Goal: Transaction & Acquisition: Purchase product/service

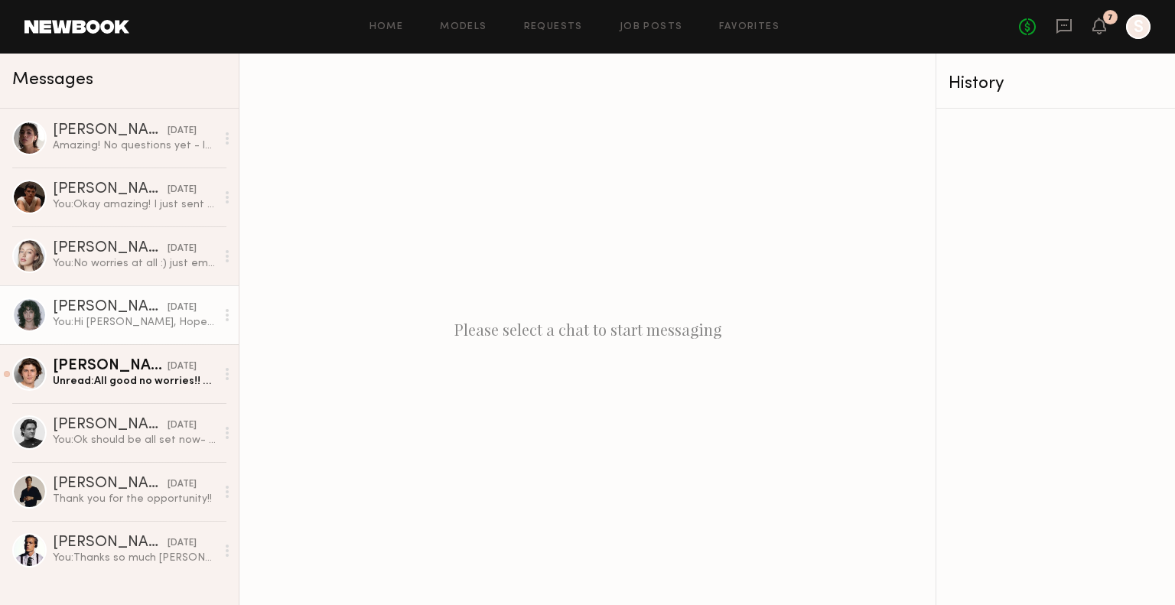
click at [85, 316] on div "You: Hi [PERSON_NAME], Hope you’re doing well! I’m [PERSON_NAME], the U.S. Bran…" at bounding box center [134, 322] width 163 height 15
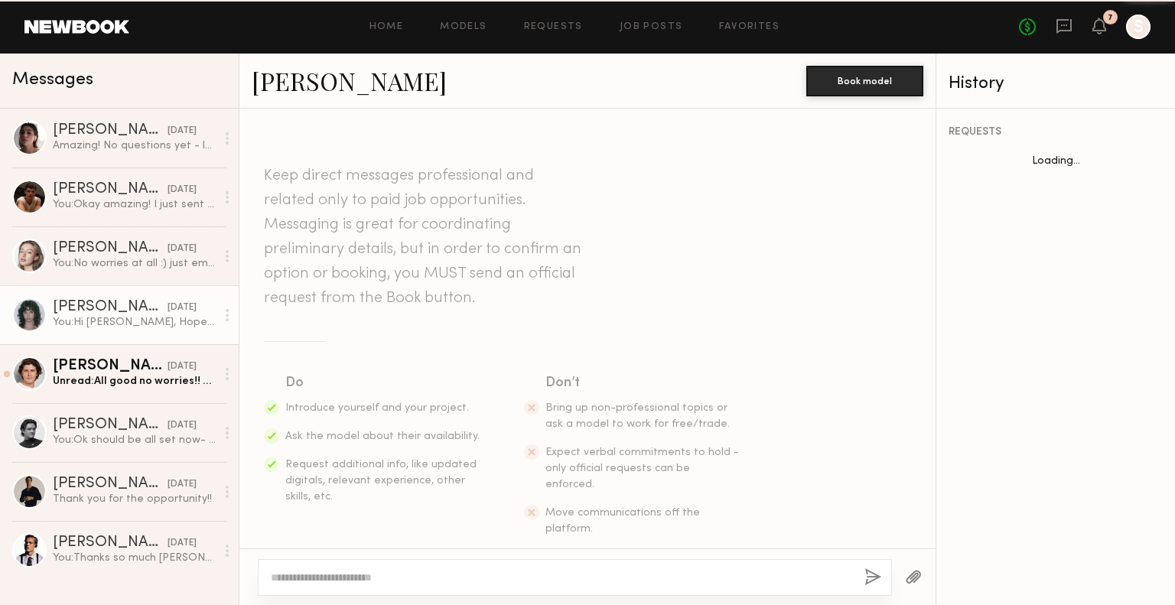
scroll to position [410, 0]
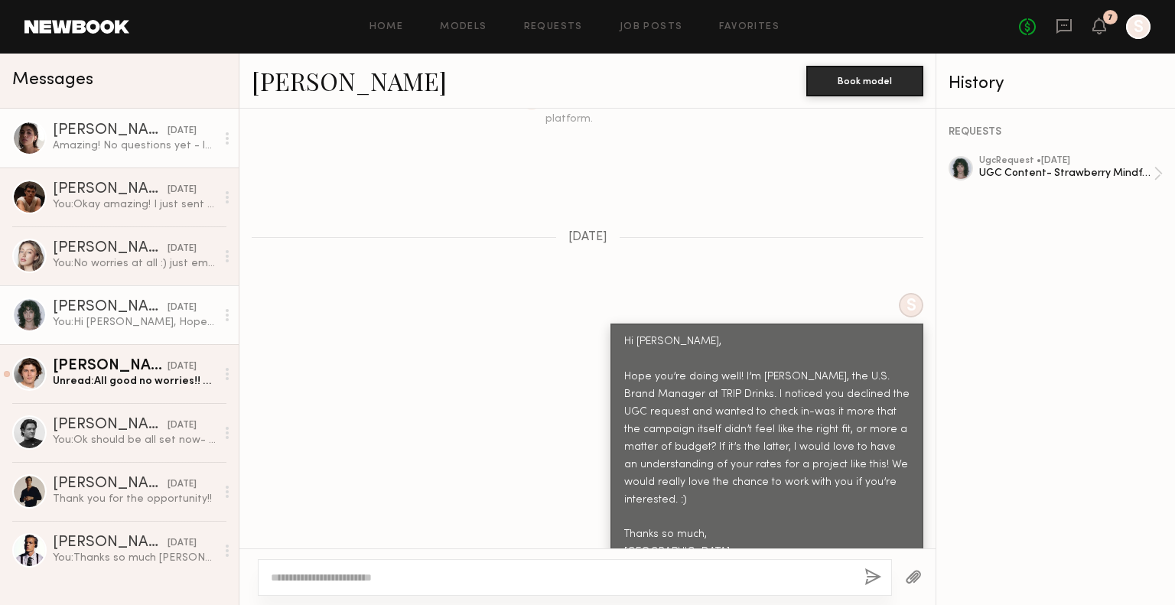
click at [150, 144] on div "Amazing! No questions yet - looking forward to trying it and creating some cont…" at bounding box center [134, 145] width 163 height 15
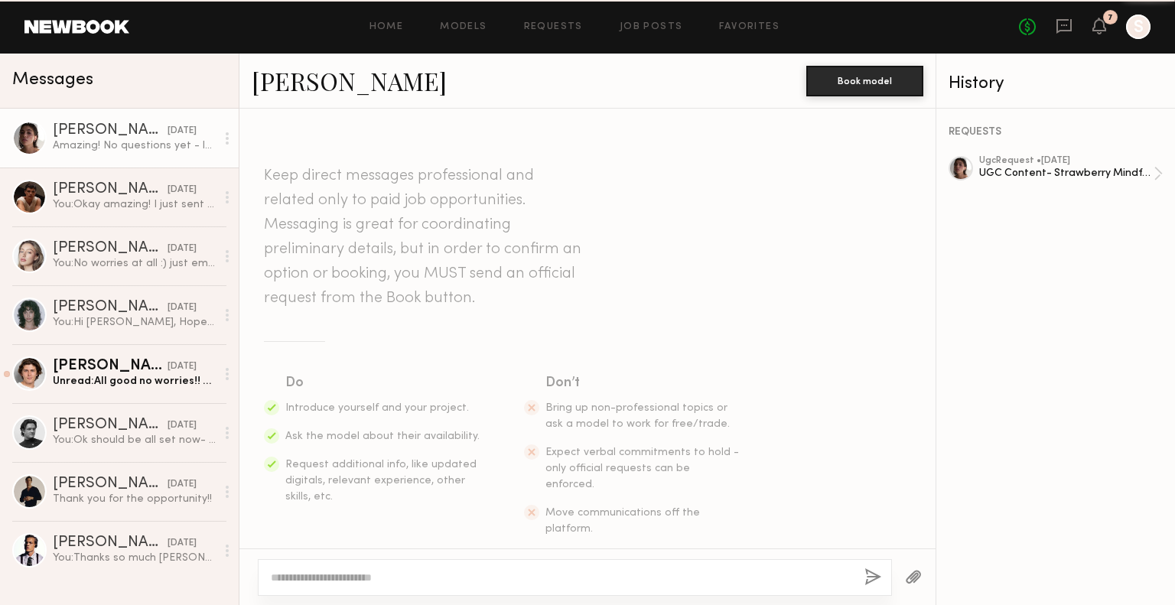
scroll to position [600, 0]
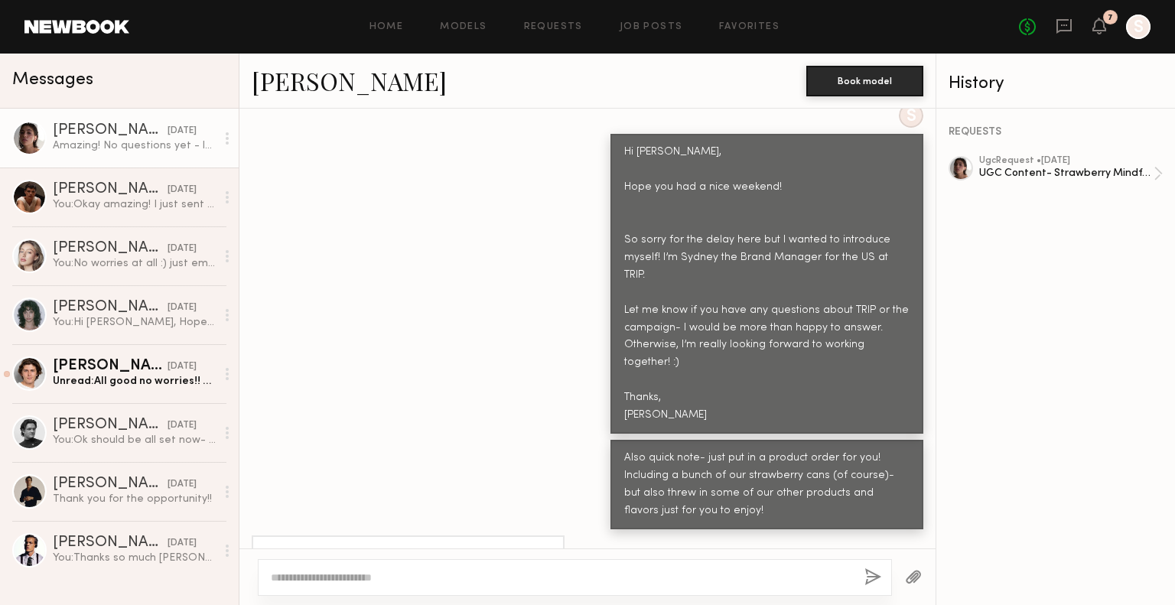
click at [427, 571] on textarea at bounding box center [561, 577] width 581 height 15
type textarea "**********"
click at [873, 577] on button "button" at bounding box center [873, 577] width 17 height 19
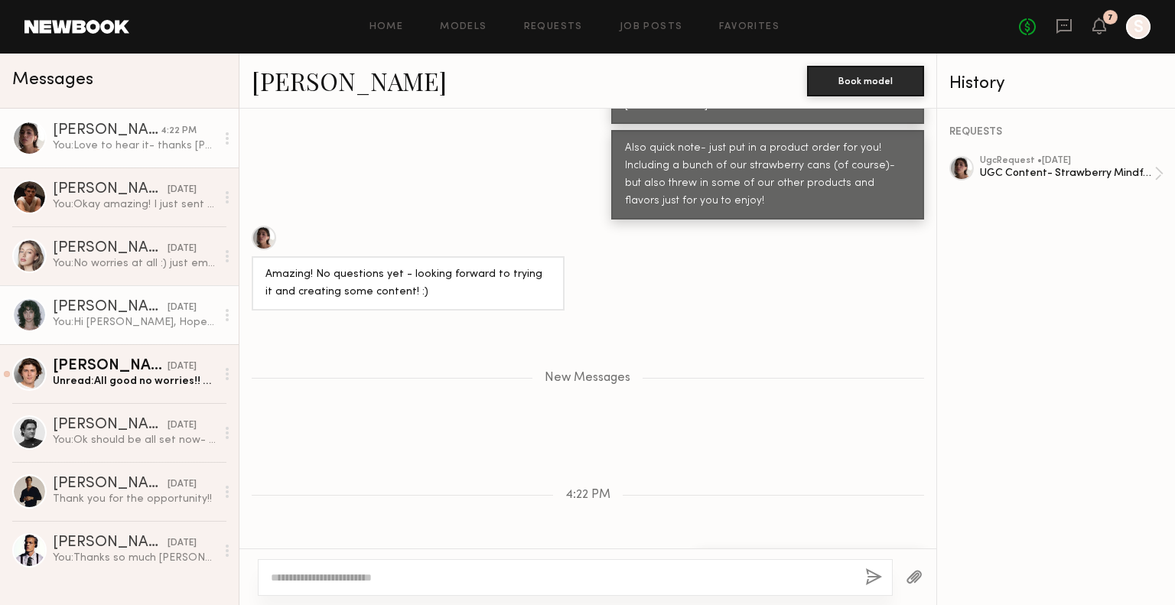
click at [132, 311] on div "[PERSON_NAME]" at bounding box center [110, 307] width 115 height 15
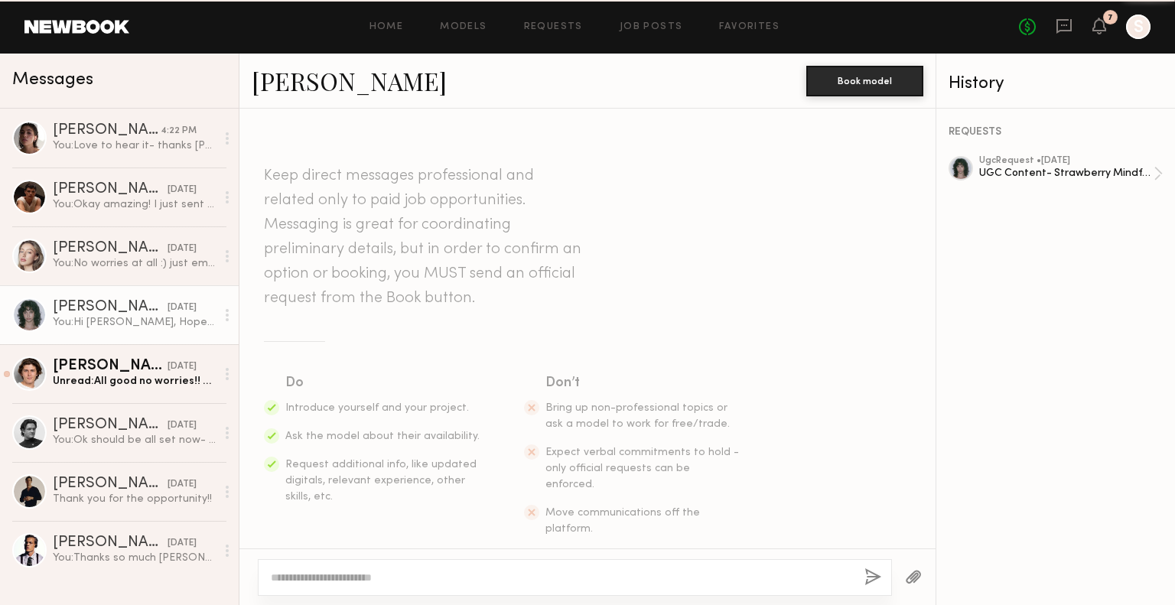
scroll to position [410, 0]
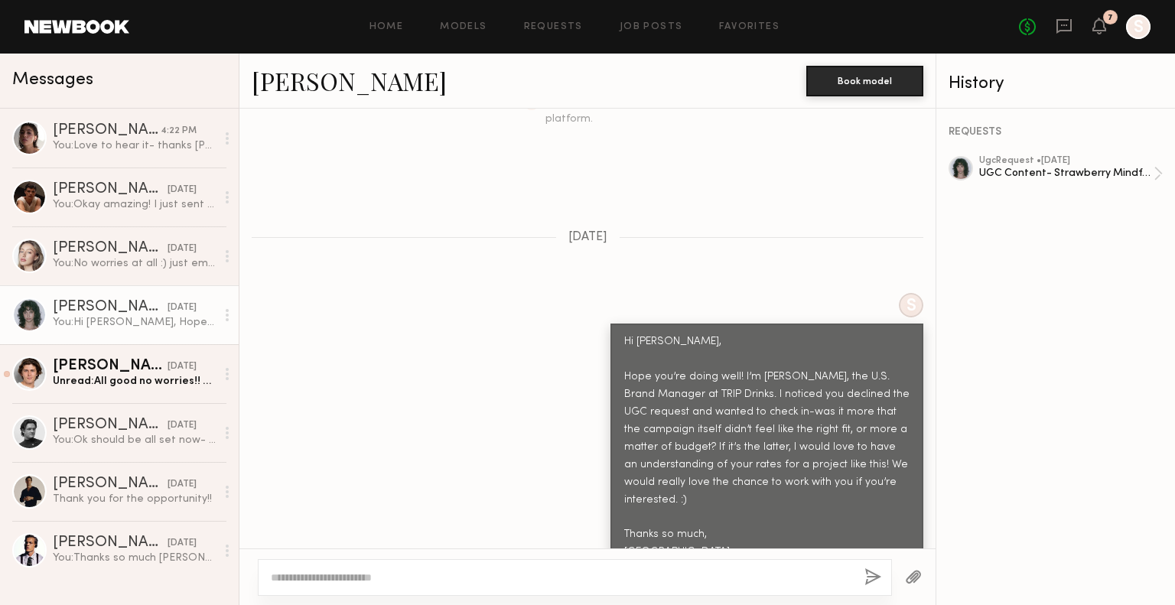
click at [428, 583] on textarea at bounding box center [561, 577] width 581 height 15
type textarea "**********"
click at [873, 580] on button "button" at bounding box center [873, 577] width 17 height 19
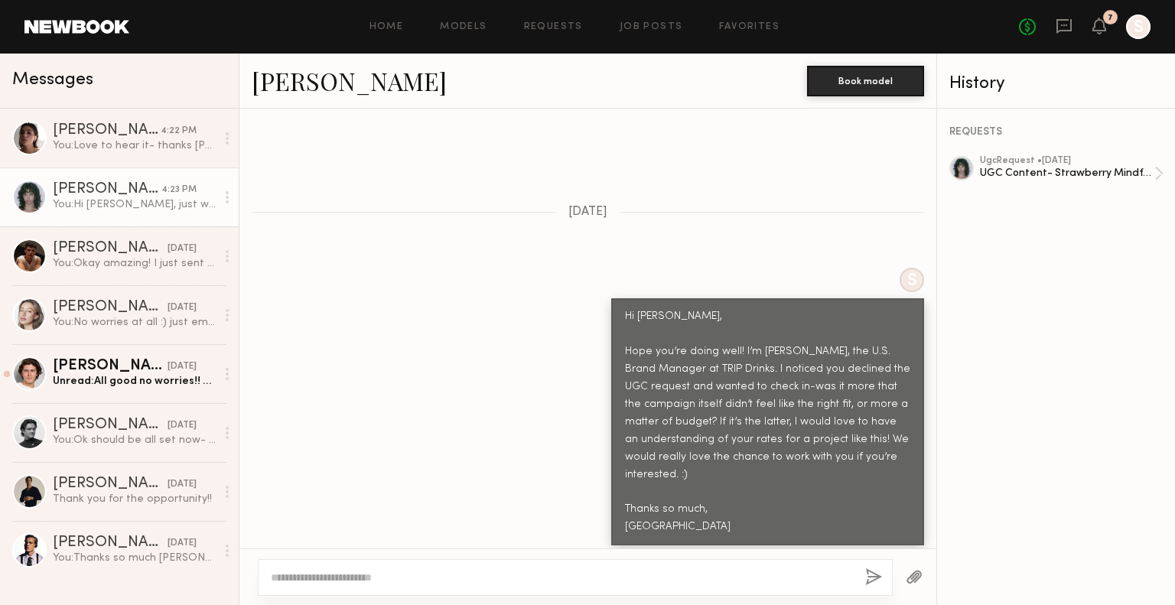
scroll to position [0, 0]
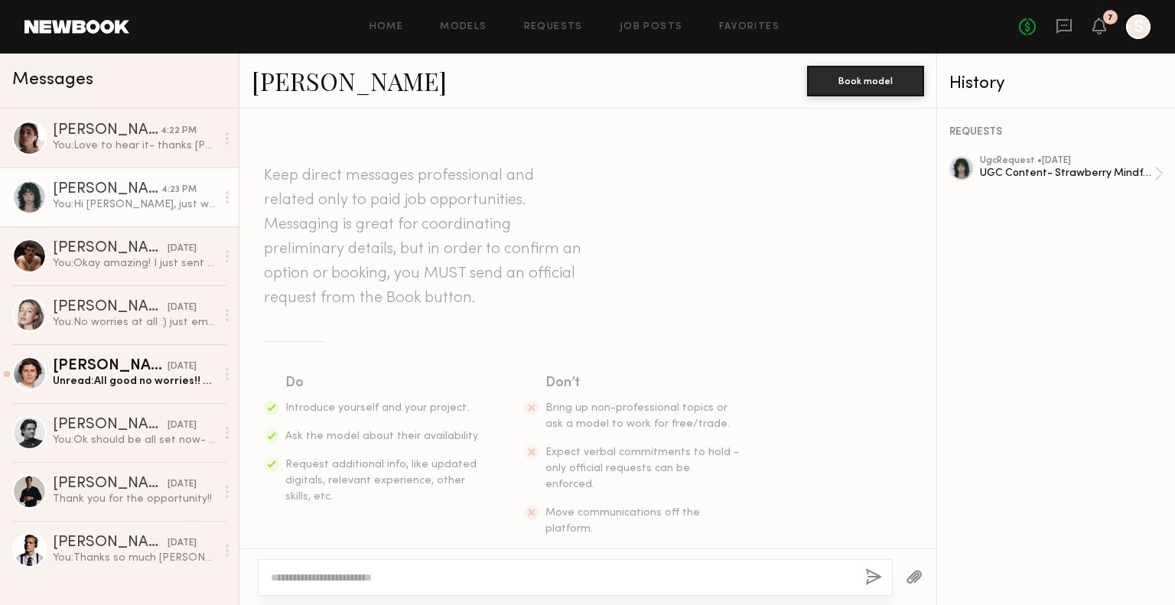
click at [315, 83] on link "Jessie M." at bounding box center [349, 80] width 195 height 33
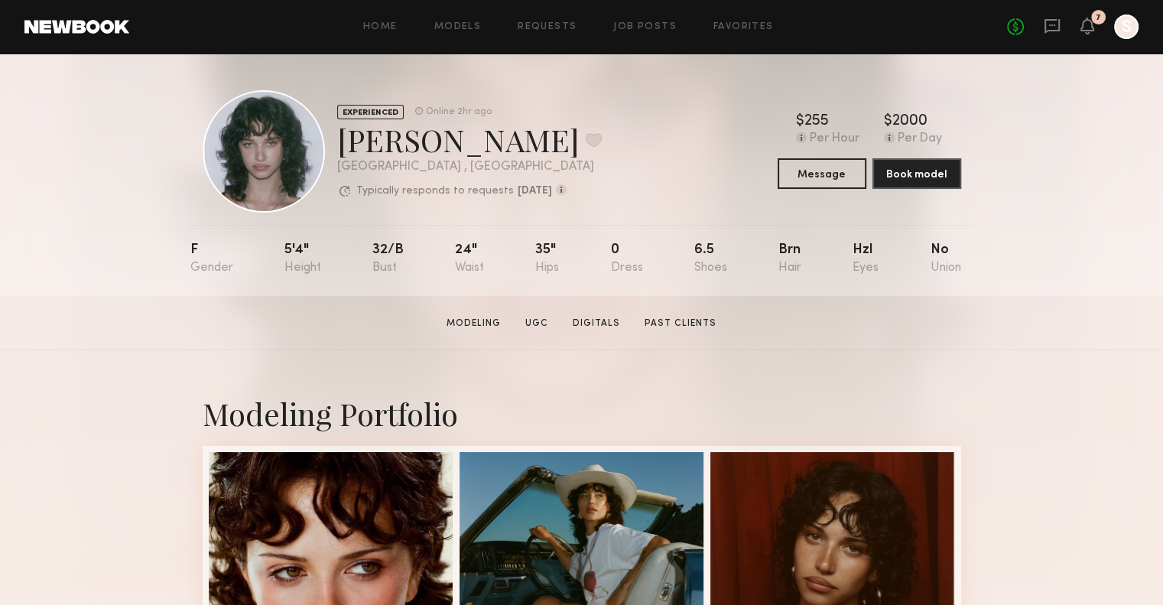
click at [1040, 28] on div "No fees up to $5,000 7 S" at bounding box center [1073, 27] width 132 height 24
click at [1065, 27] on div "No fees up to $5,000 7 S" at bounding box center [1073, 27] width 132 height 24
click at [1048, 24] on icon at bounding box center [1052, 26] width 17 height 17
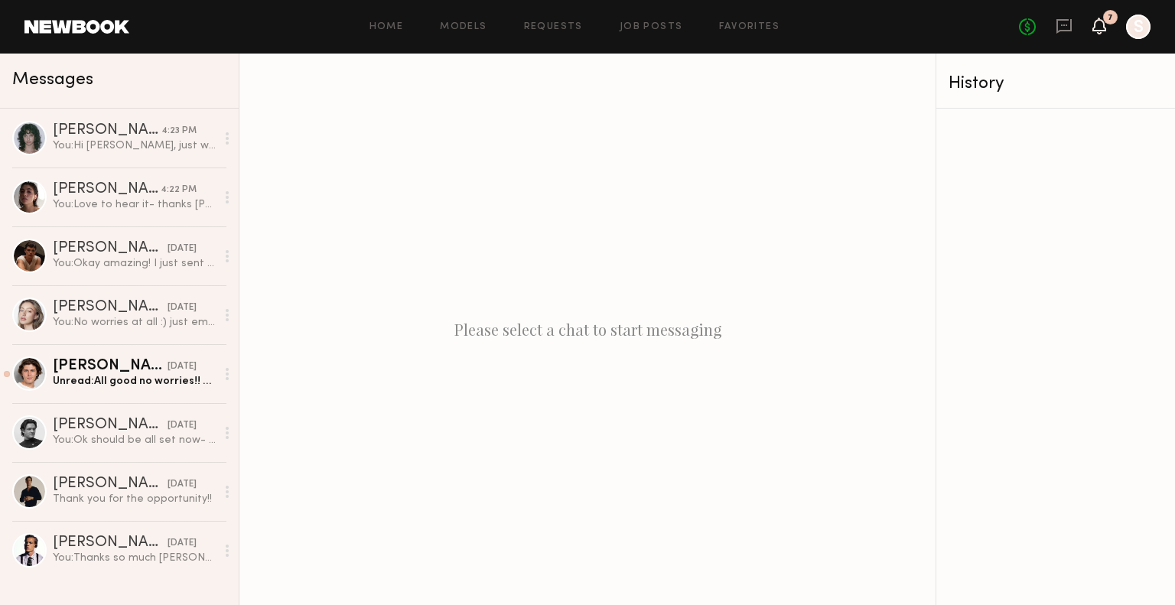
click at [1099, 30] on icon at bounding box center [1099, 25] width 12 height 11
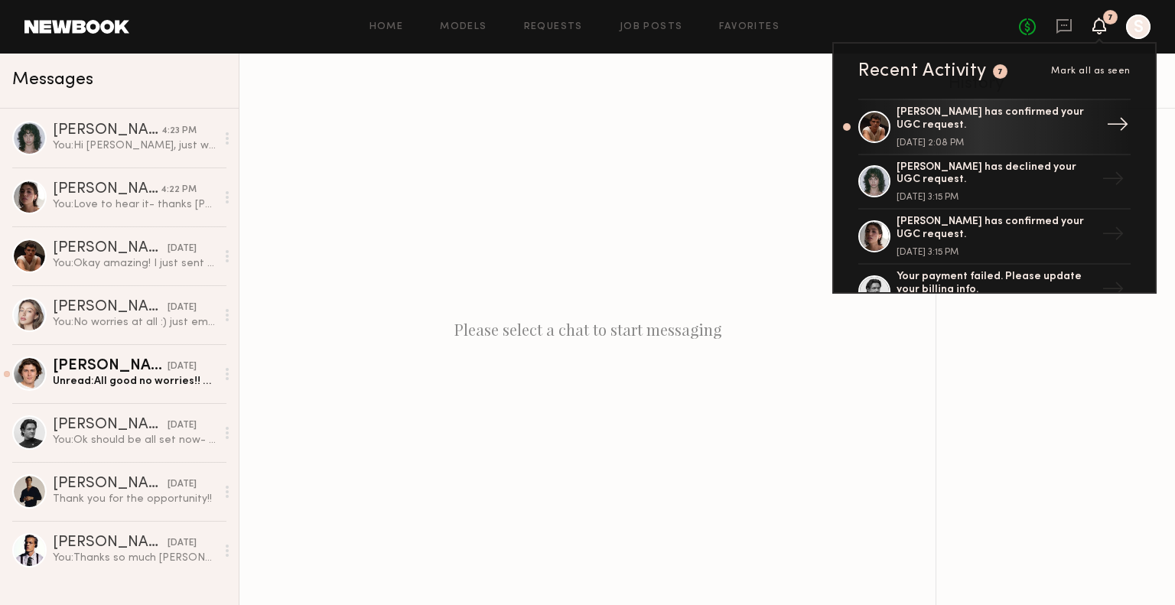
click at [958, 131] on div "Sterling R. has confirmed your UGC request. September 08, 2025 @ 2:08 PM" at bounding box center [995, 126] width 199 height 41
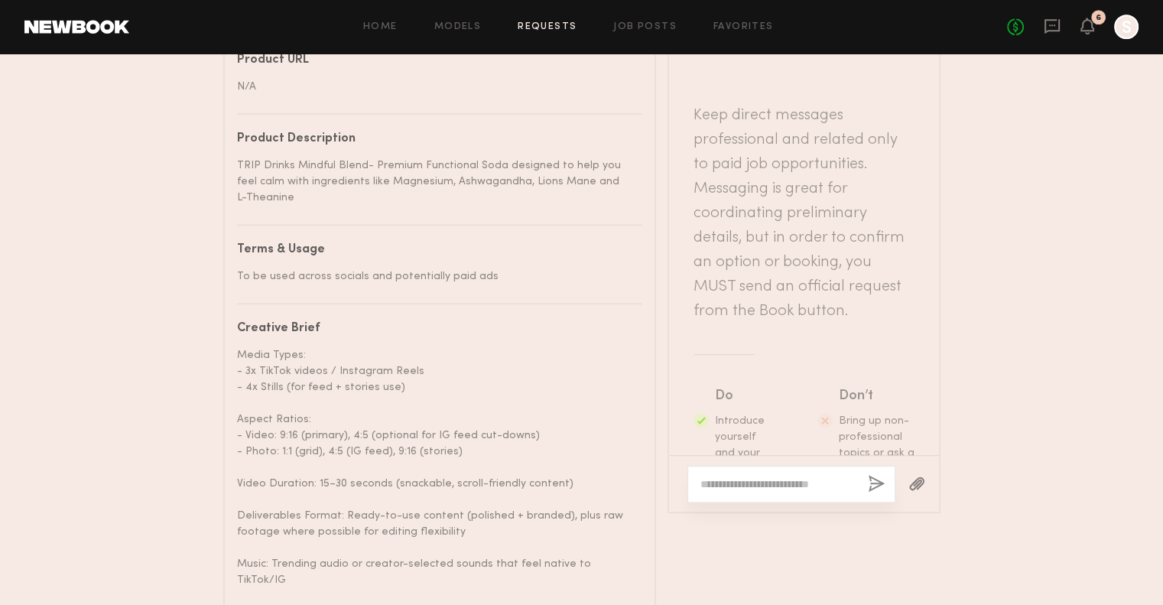
scroll to position [1970, 0]
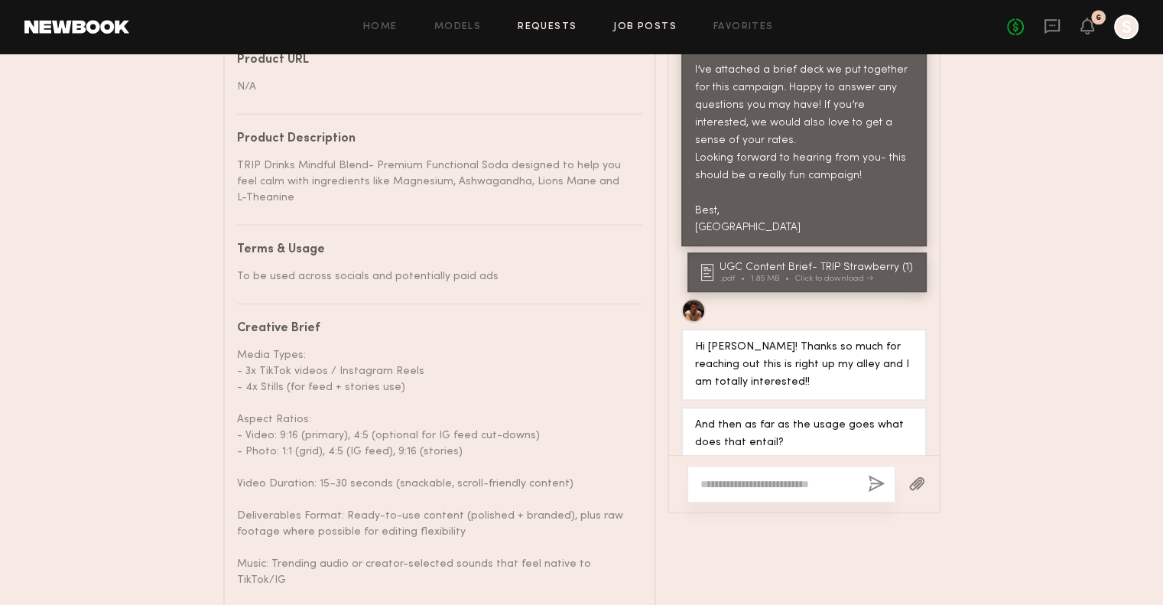
click at [644, 29] on link "Job Posts" at bounding box center [644, 27] width 63 height 10
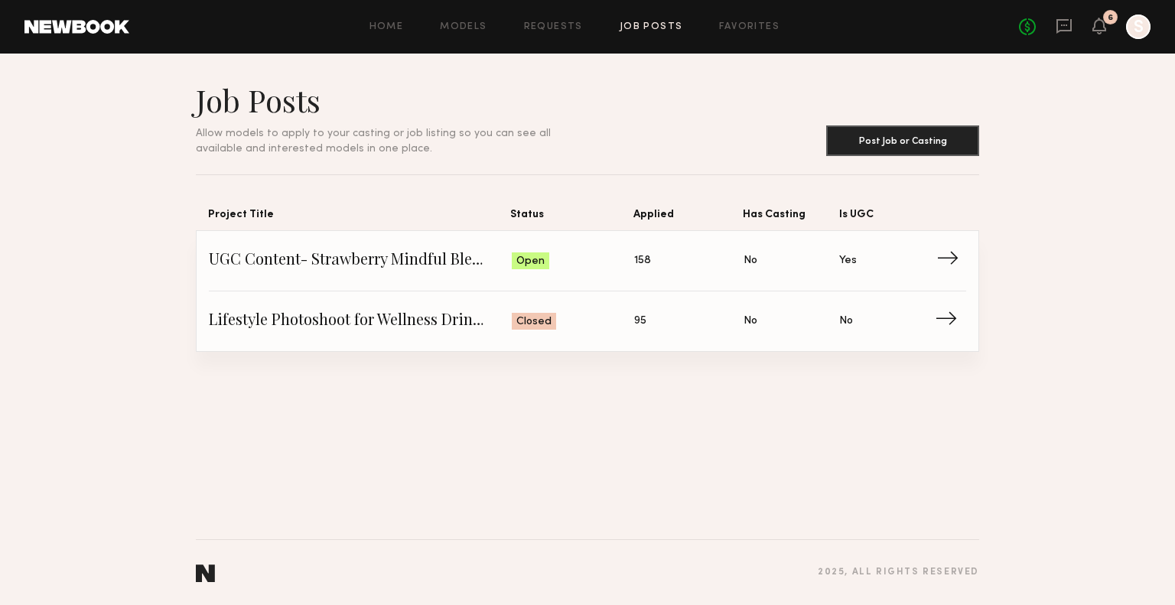
click at [356, 256] on span "UGC Content- Strawberry Mindful Blend Launch" at bounding box center [360, 260] width 303 height 23
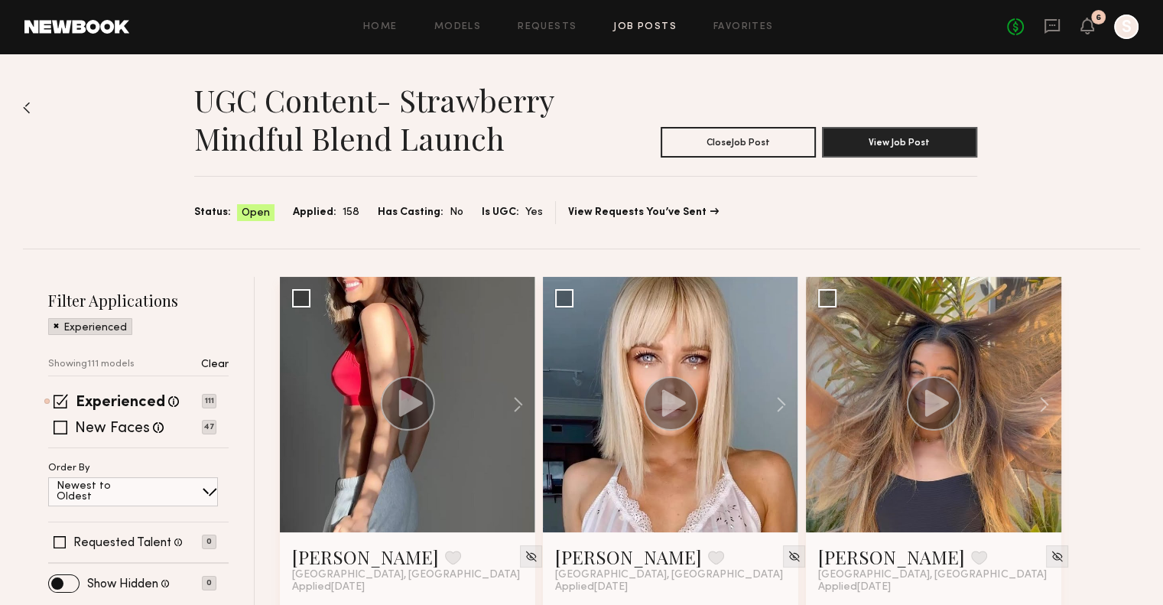
scroll to position [46, 0]
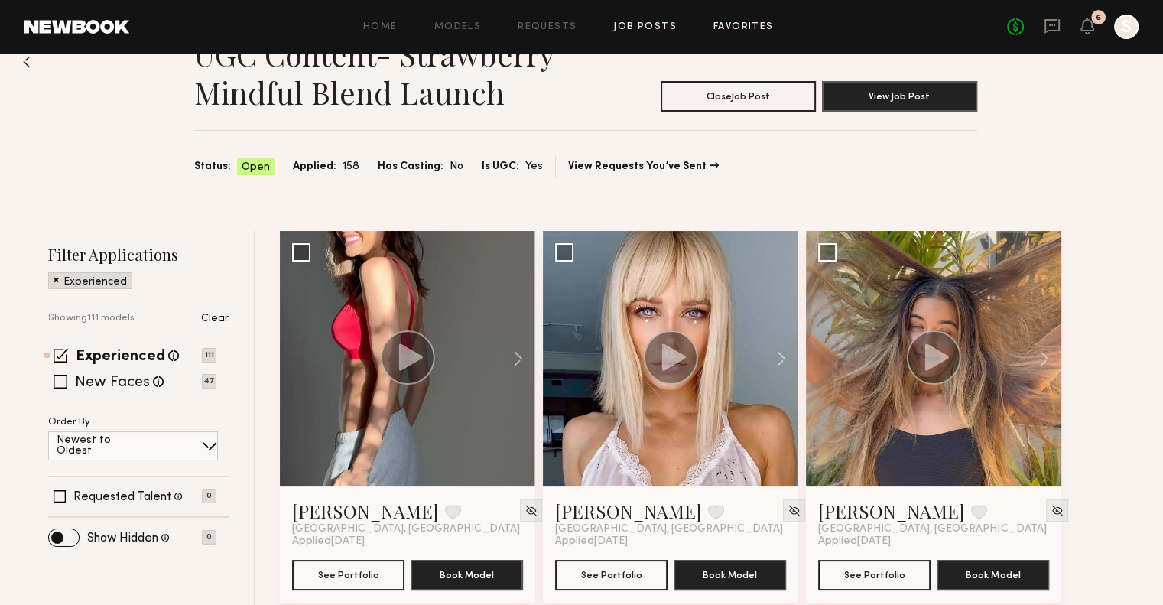
click at [740, 24] on link "Favorites" at bounding box center [744, 27] width 60 height 10
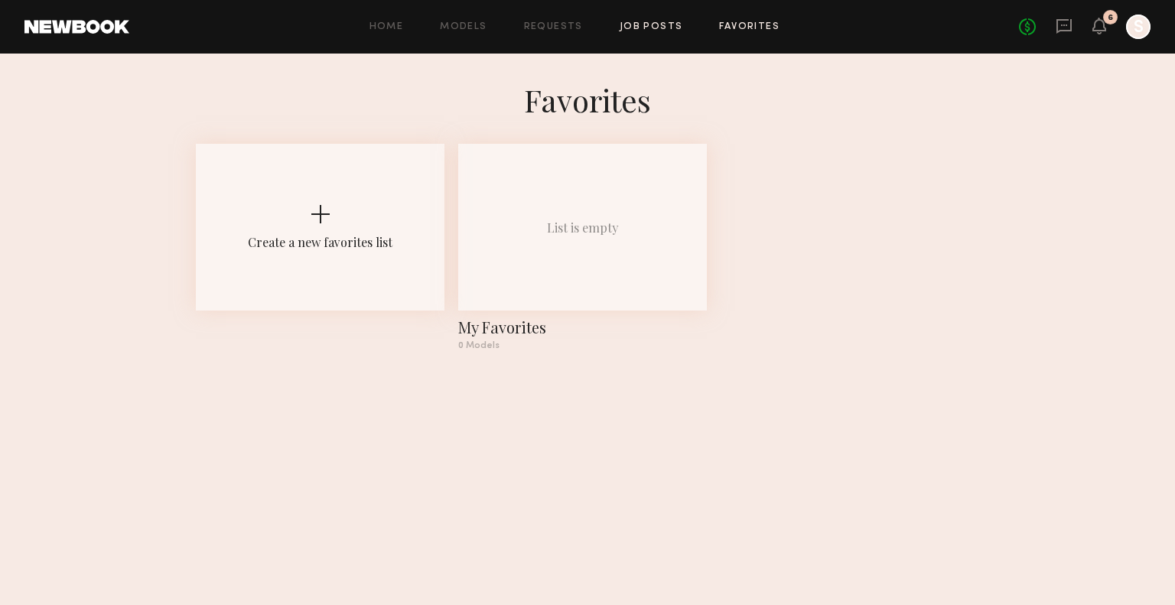
click at [665, 27] on link "Job Posts" at bounding box center [650, 27] width 63 height 10
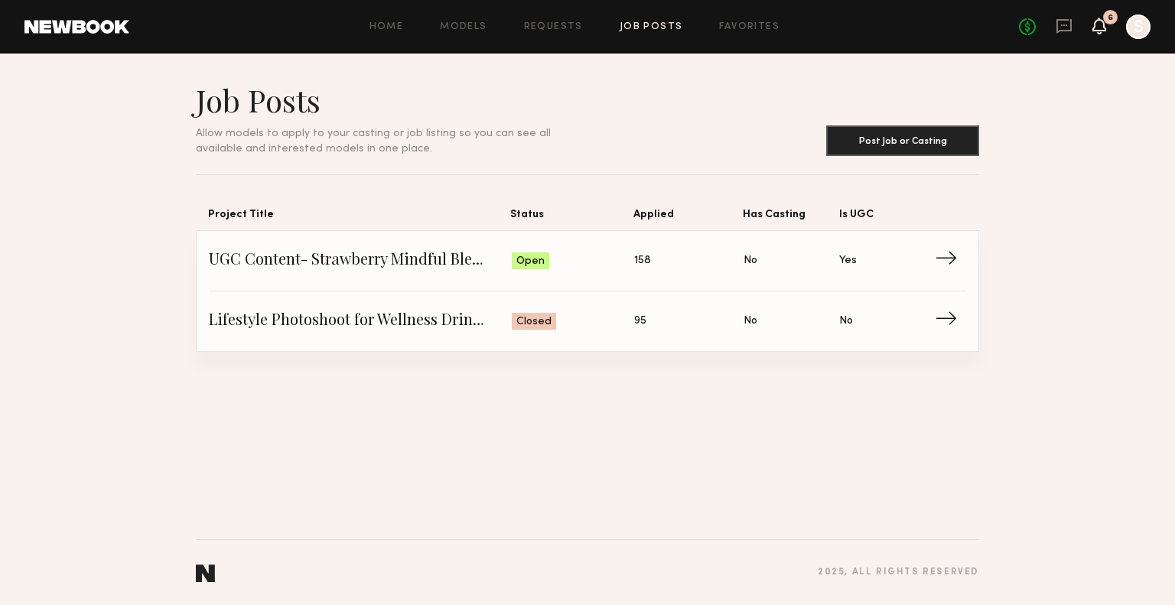
click at [1098, 29] on icon at bounding box center [1099, 25] width 12 height 11
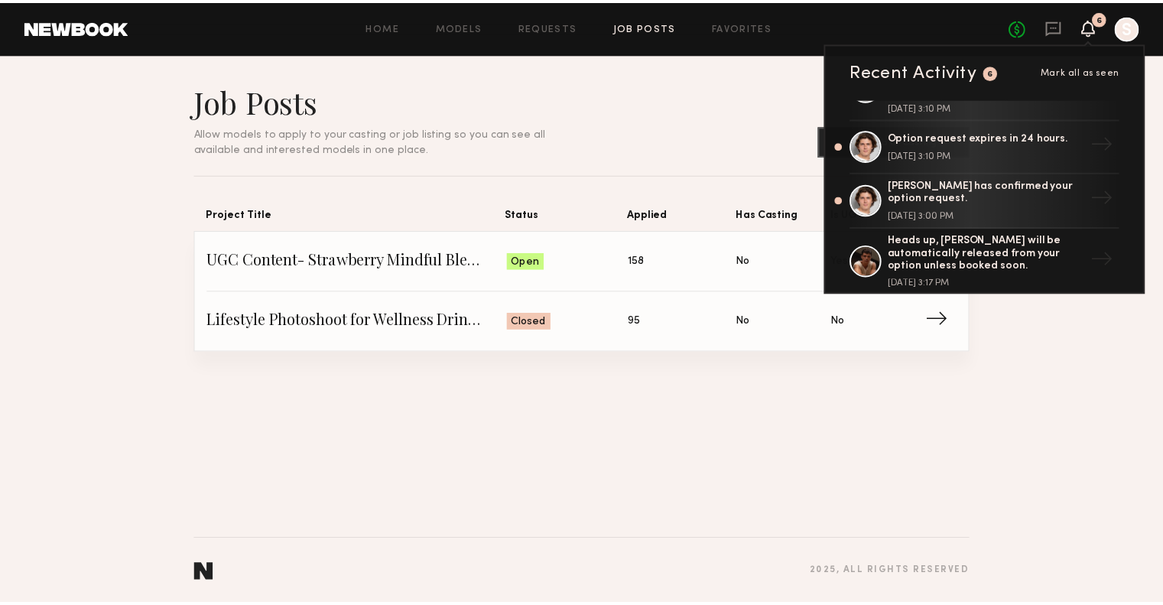
scroll to position [722, 0]
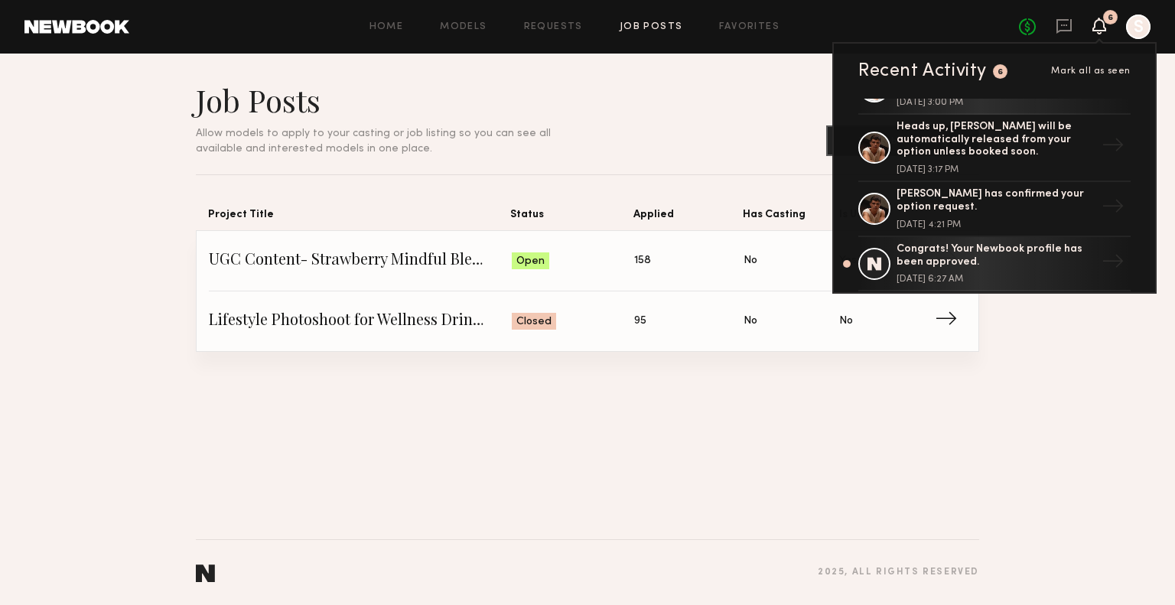
click at [775, 496] on div "Job Posts Allow models to apply to your casting or job listing so you can see a…" at bounding box center [587, 329] width 1175 height 551
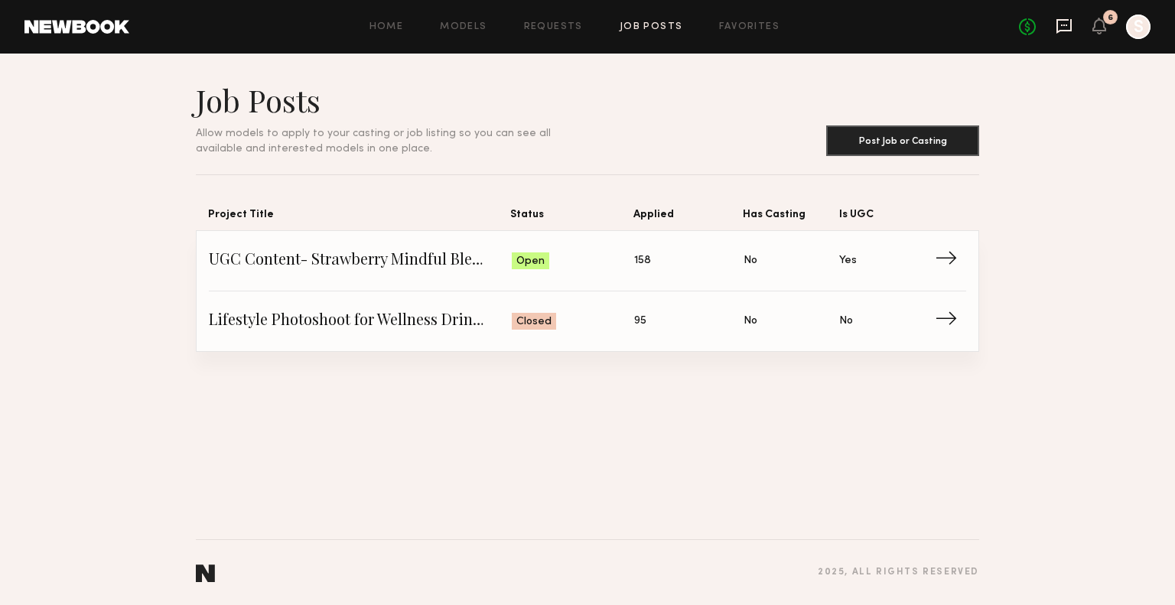
click at [1067, 31] on icon at bounding box center [1063, 26] width 17 height 17
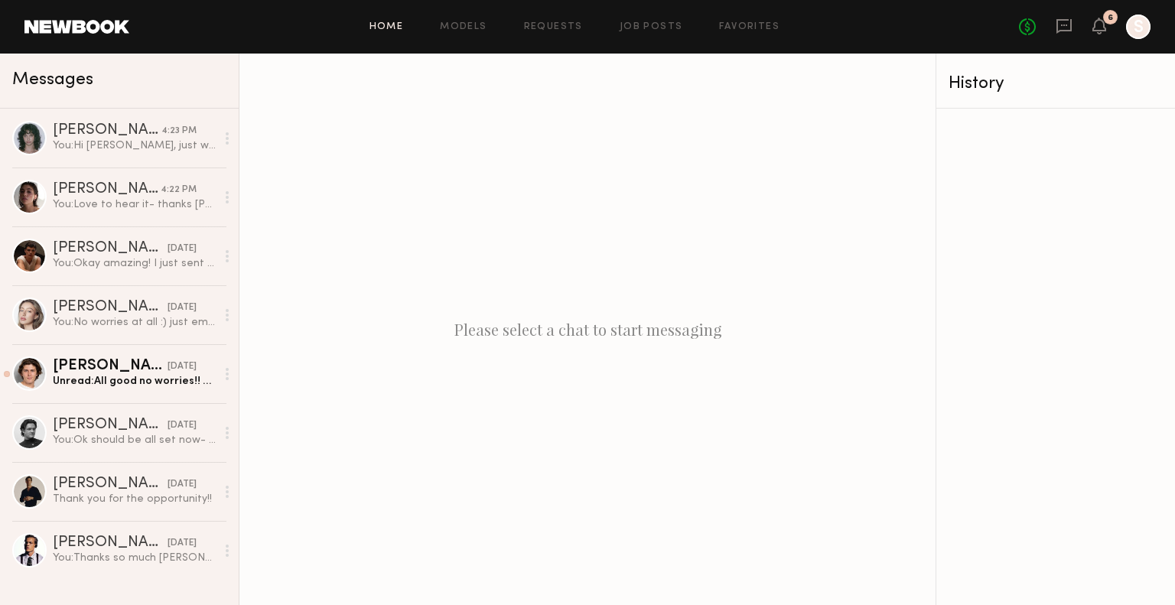
click at [392, 24] on link "Home" at bounding box center [386, 27] width 34 height 10
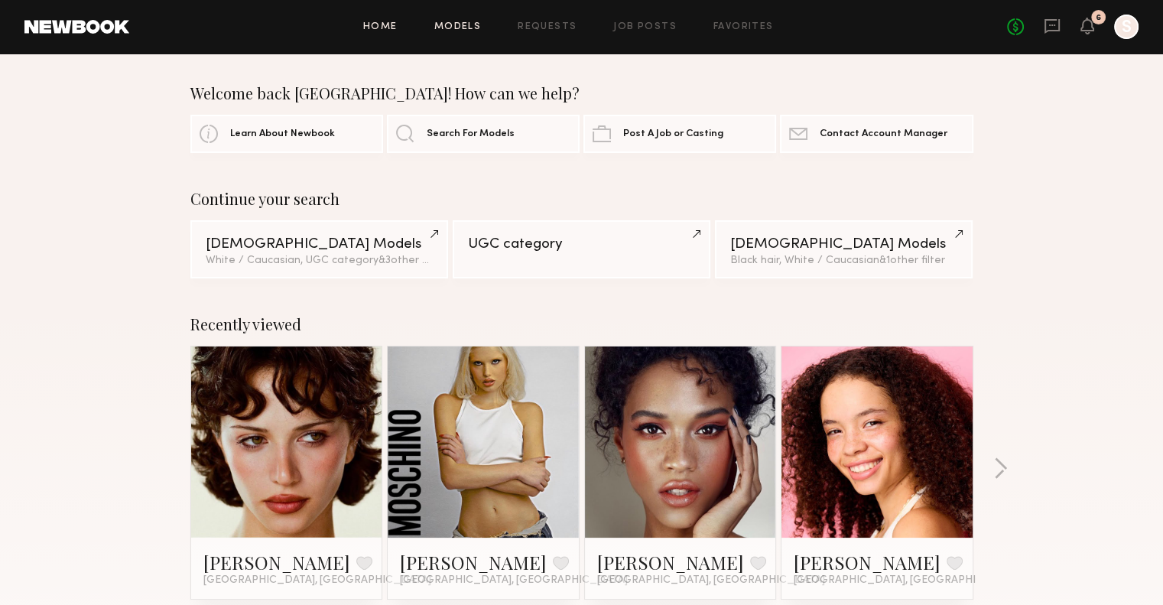
click at [474, 30] on link "Models" at bounding box center [457, 27] width 47 height 10
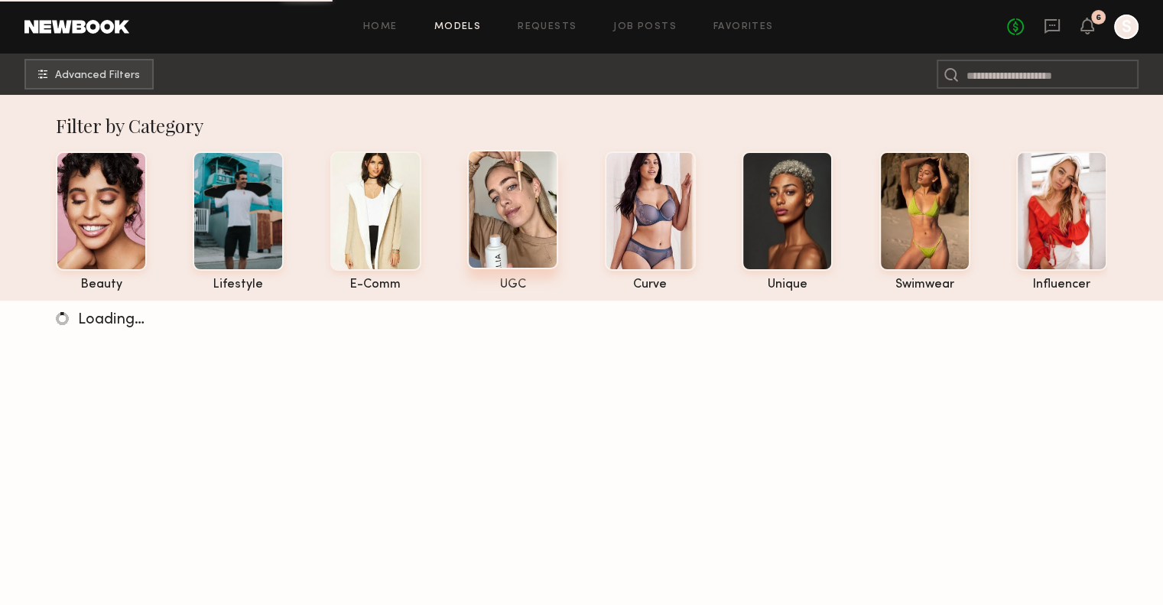
click at [486, 212] on div at bounding box center [512, 209] width 91 height 119
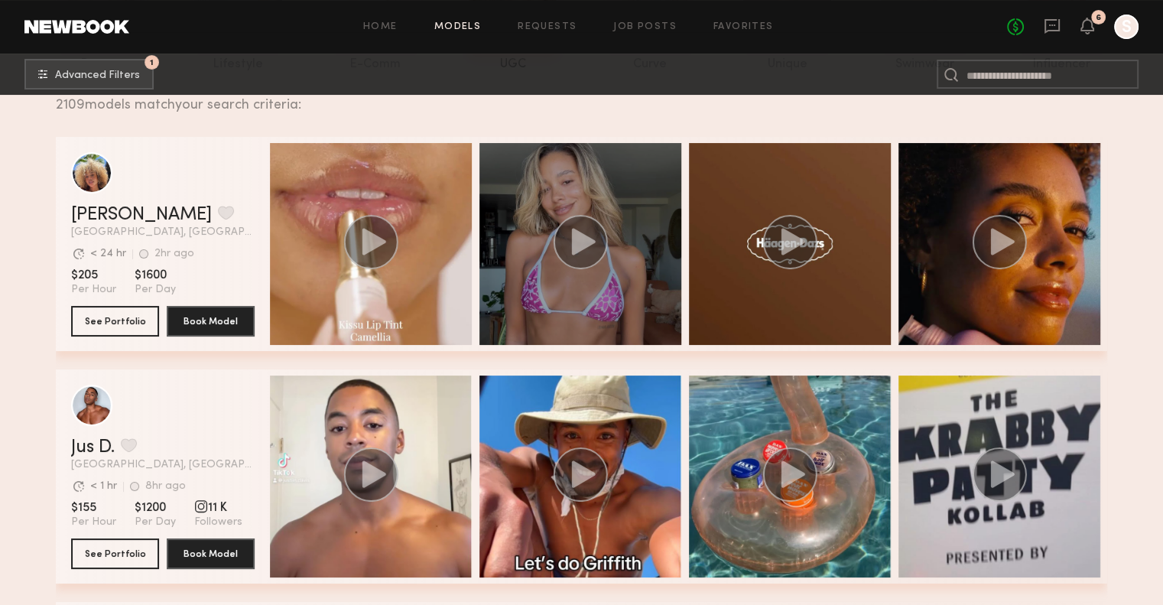
scroll to position [220, 0]
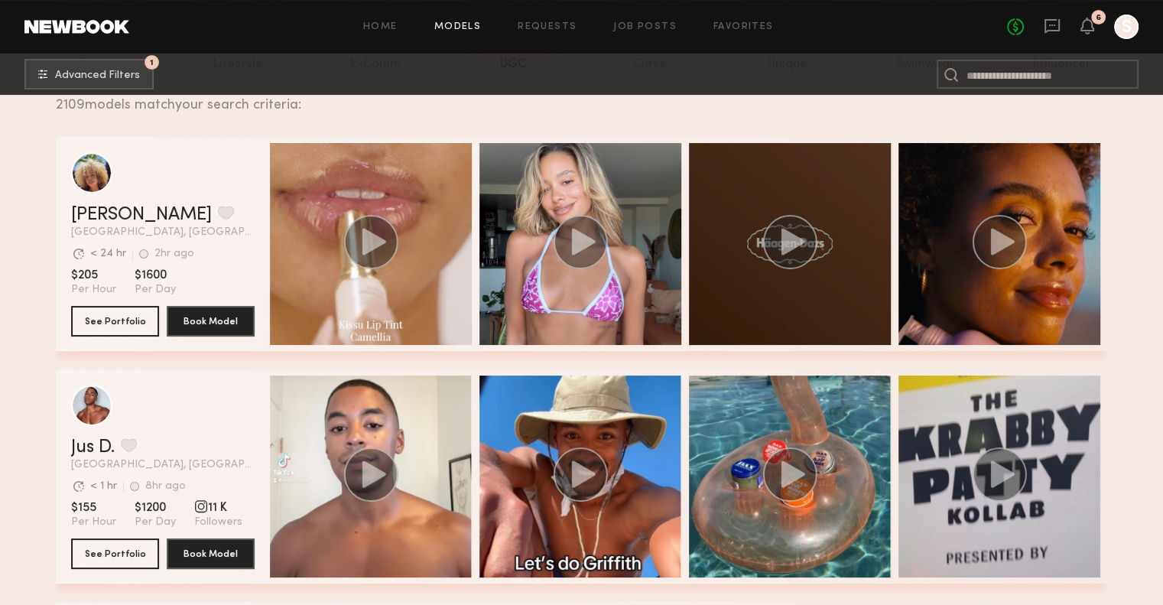
click at [792, 259] on circle "grid" at bounding box center [790, 242] width 54 height 54
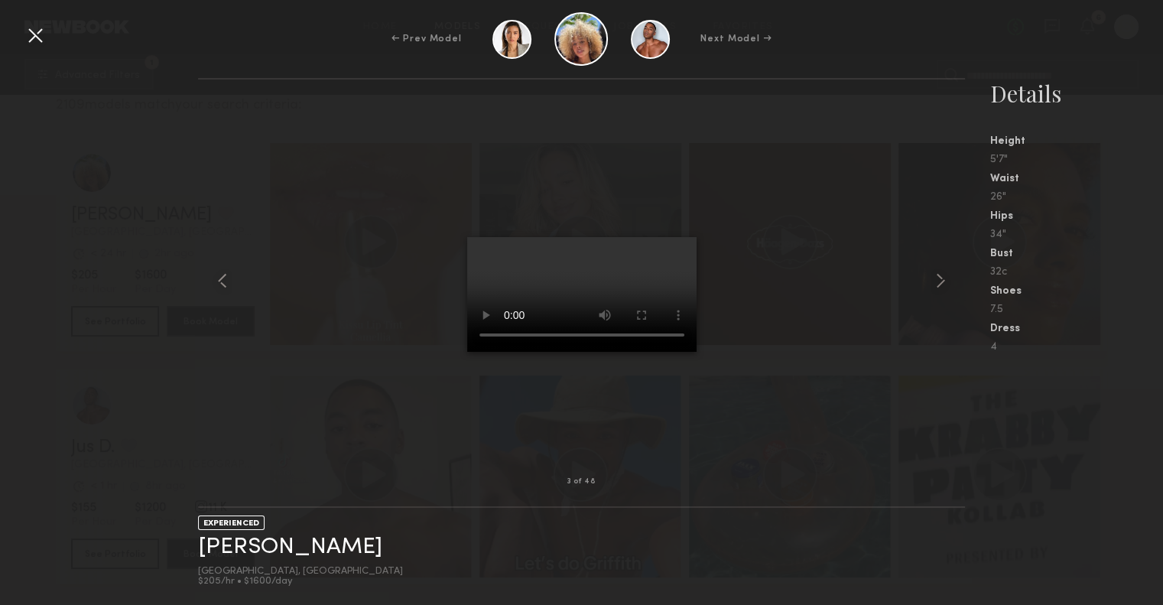
click at [873, 340] on div at bounding box center [582, 280] width 768 height 353
click at [41, 39] on div at bounding box center [35, 35] width 24 height 24
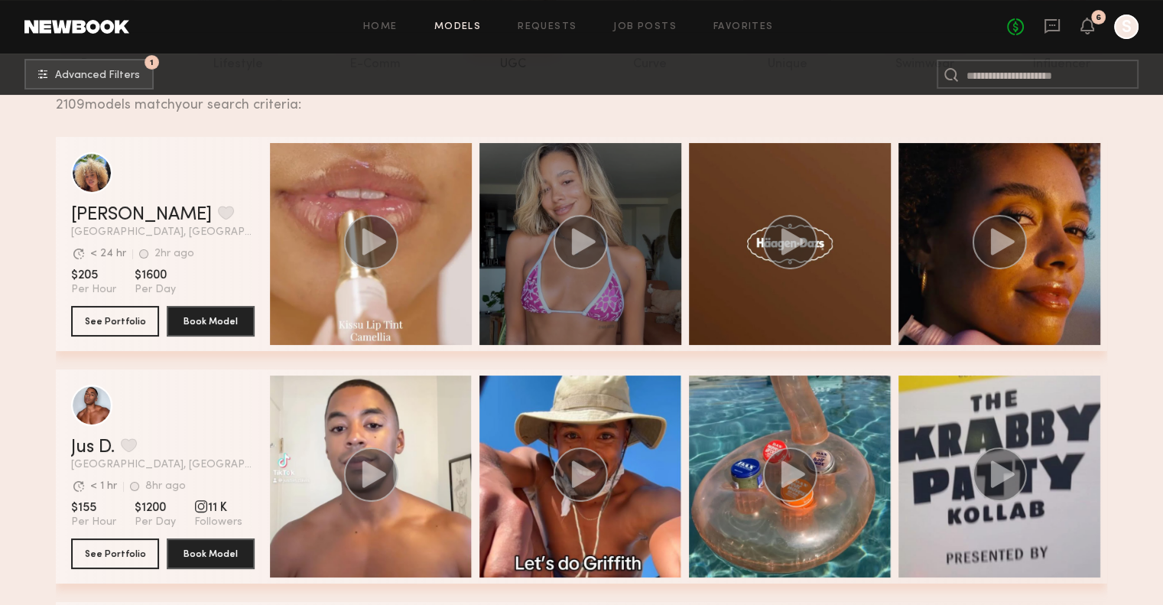
drag, startPoint x: 538, startPoint y: 268, endPoint x: 502, endPoint y: 281, distance: 38.2
click at [502, 281] on div "grid" at bounding box center [581, 244] width 202 height 202
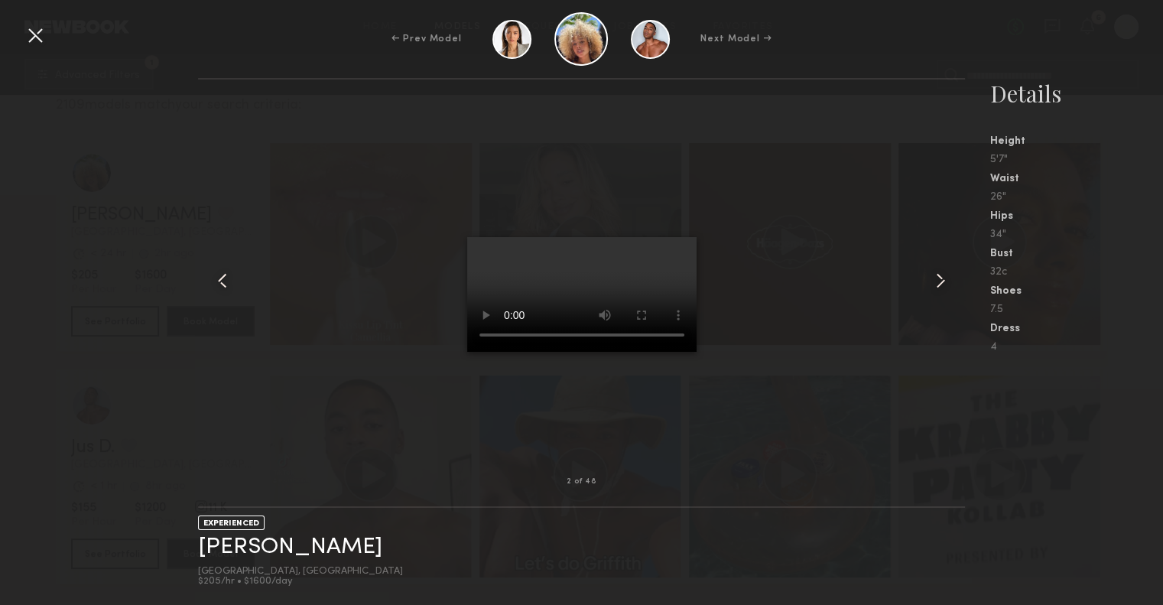
click at [34, 37] on div at bounding box center [35, 35] width 24 height 24
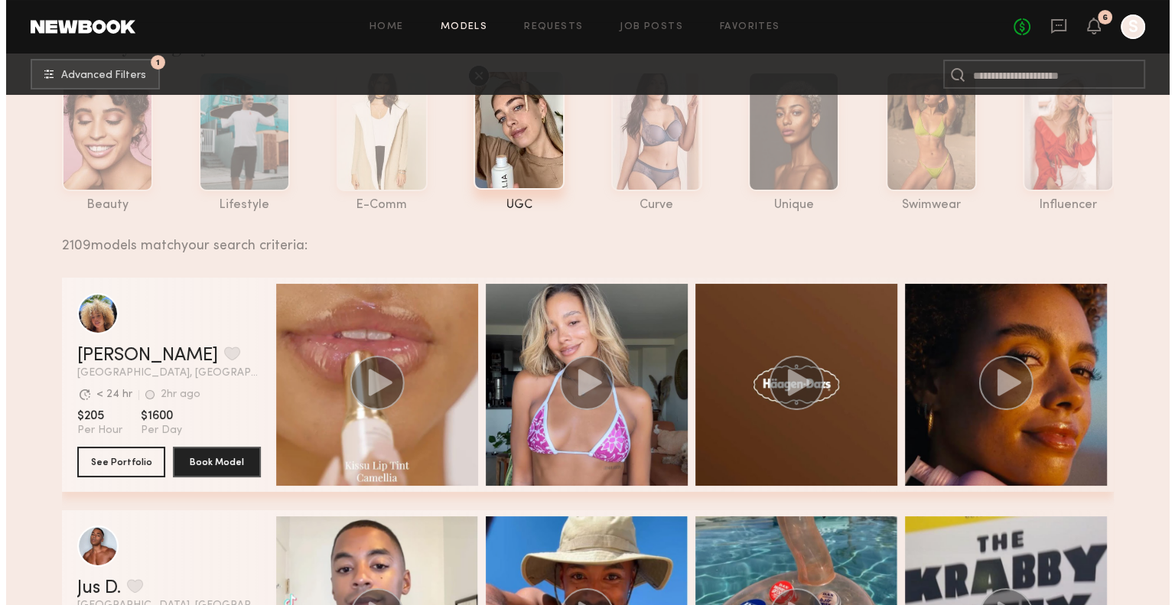
scroll to position [0, 0]
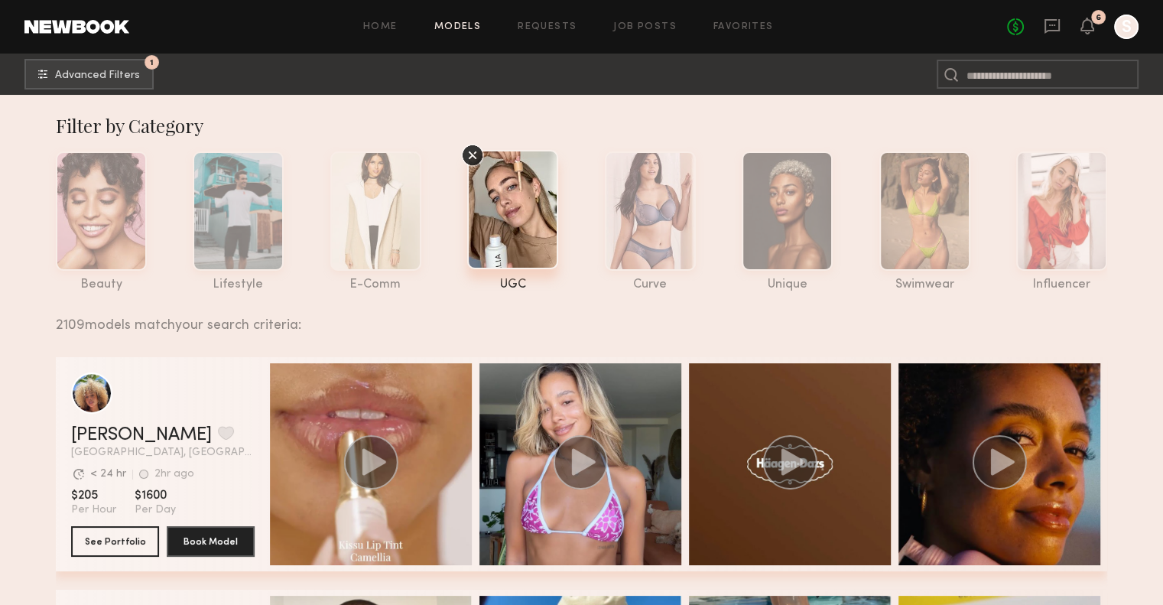
click at [64, 78] on span "Advanced Filters" at bounding box center [97, 75] width 85 height 11
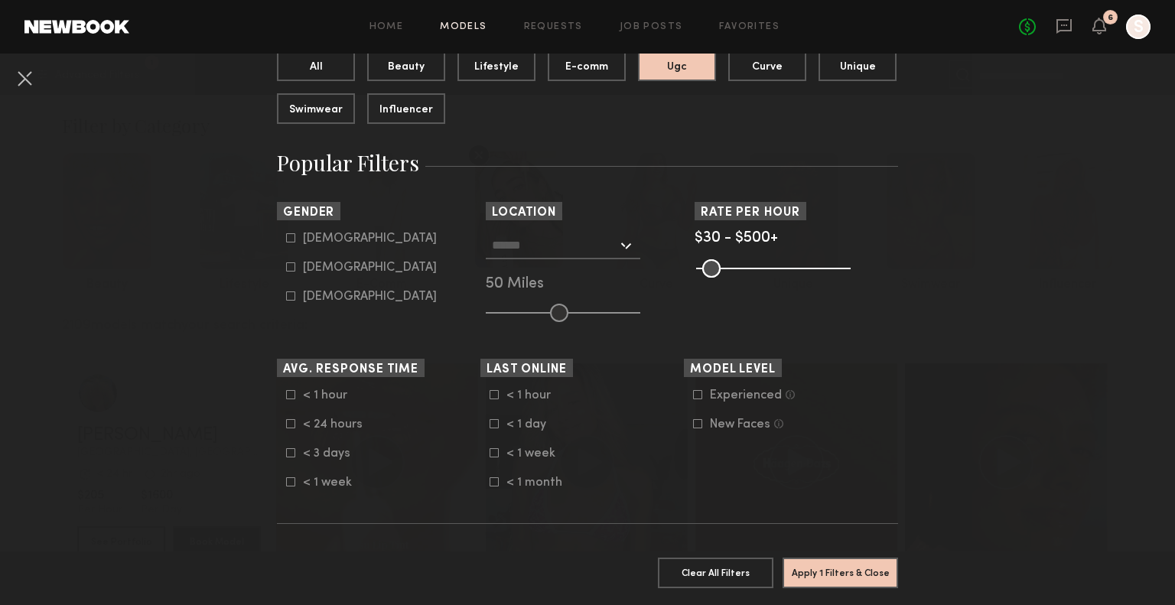
scroll to position [180, 0]
click at [324, 267] on div "Female" at bounding box center [370, 266] width 134 height 9
type input "**"
click at [773, 266] on common-range-minmax at bounding box center [771, 266] width 154 height 18
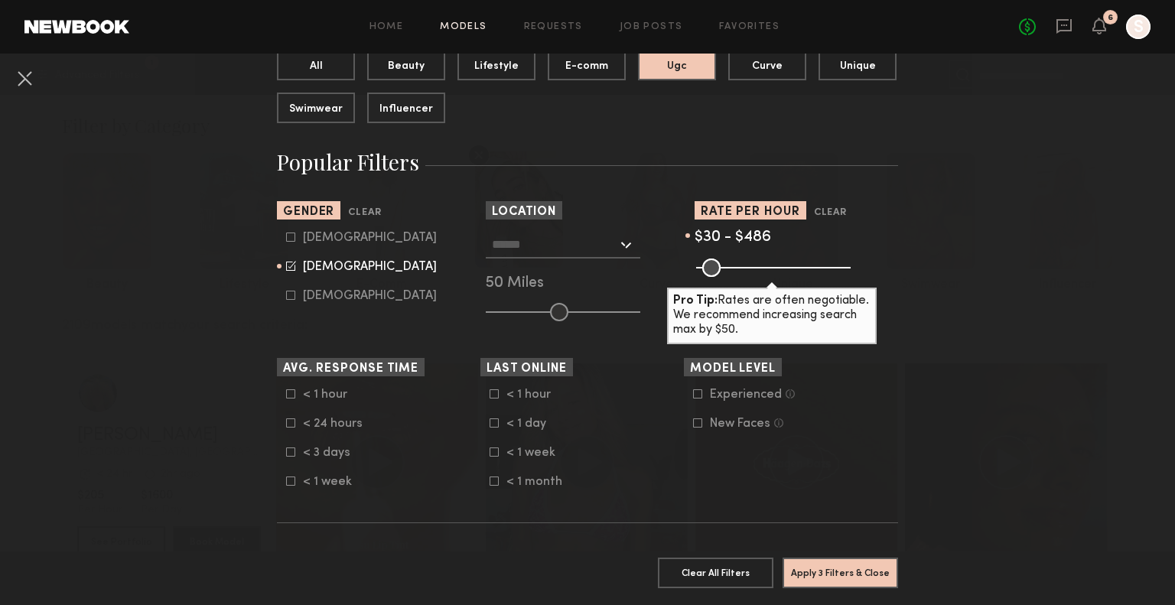
drag, startPoint x: 838, startPoint y: 262, endPoint x: 831, endPoint y: 238, distance: 25.4
click at [831, 258] on input "range" at bounding box center [773, 267] width 154 height 18
click at [831, 238] on div "$30 - $486" at bounding box center [795, 238] width 203 height 14
click at [830, 262] on input "range" at bounding box center [773, 267] width 154 height 18
drag, startPoint x: 828, startPoint y: 258, endPoint x: 806, endPoint y: 263, distance: 21.9
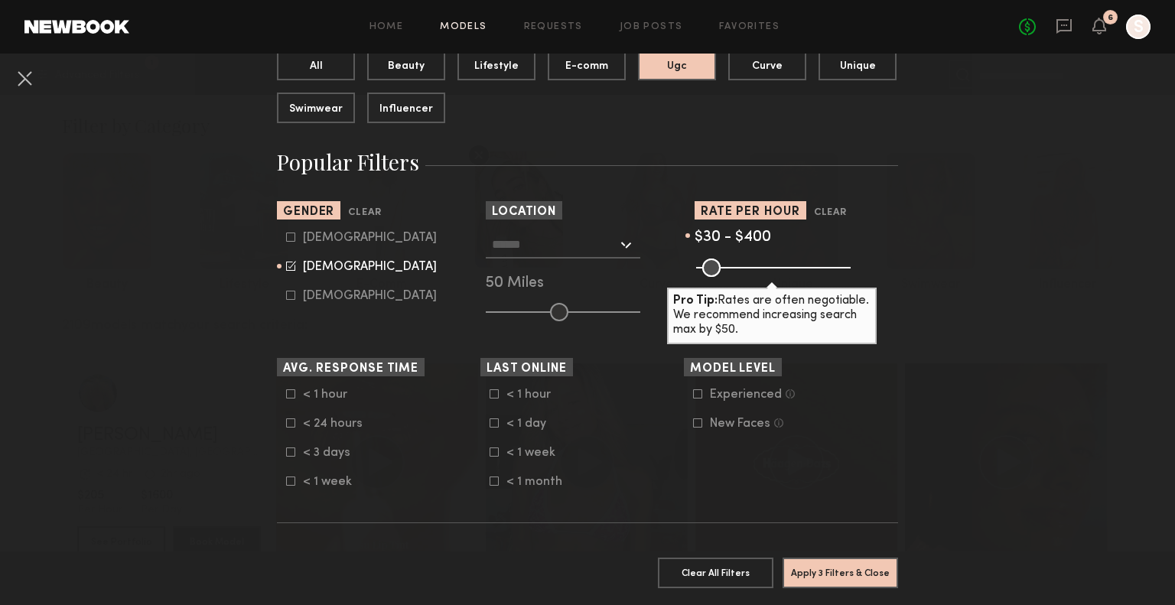
type input "***"
click at [806, 263] on input "range" at bounding box center [773, 267] width 154 height 18
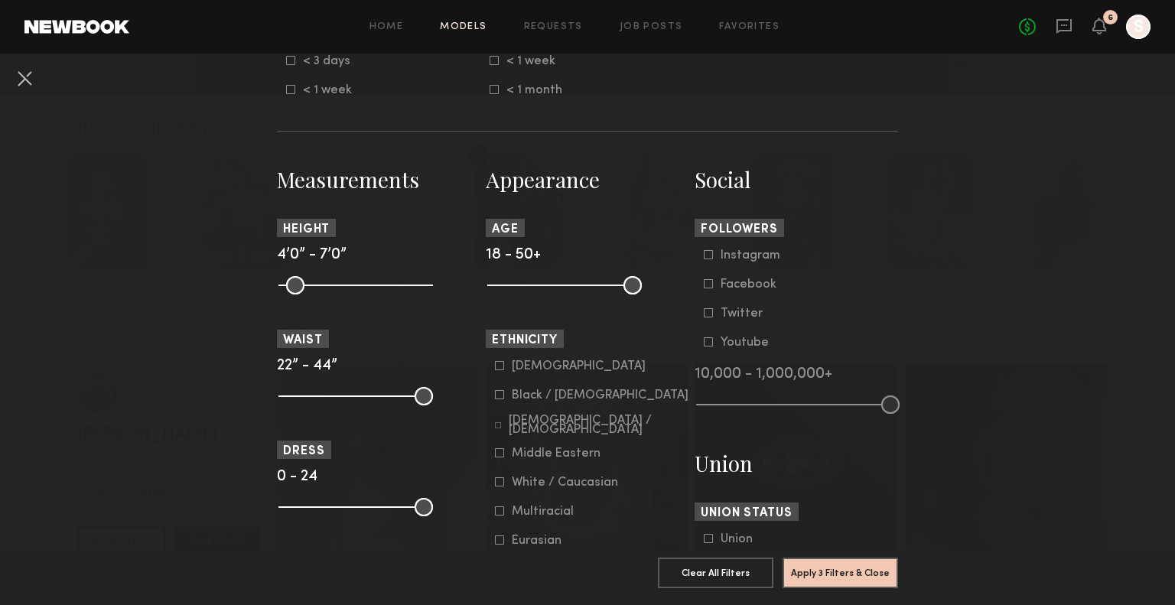
scroll to position [574, 0]
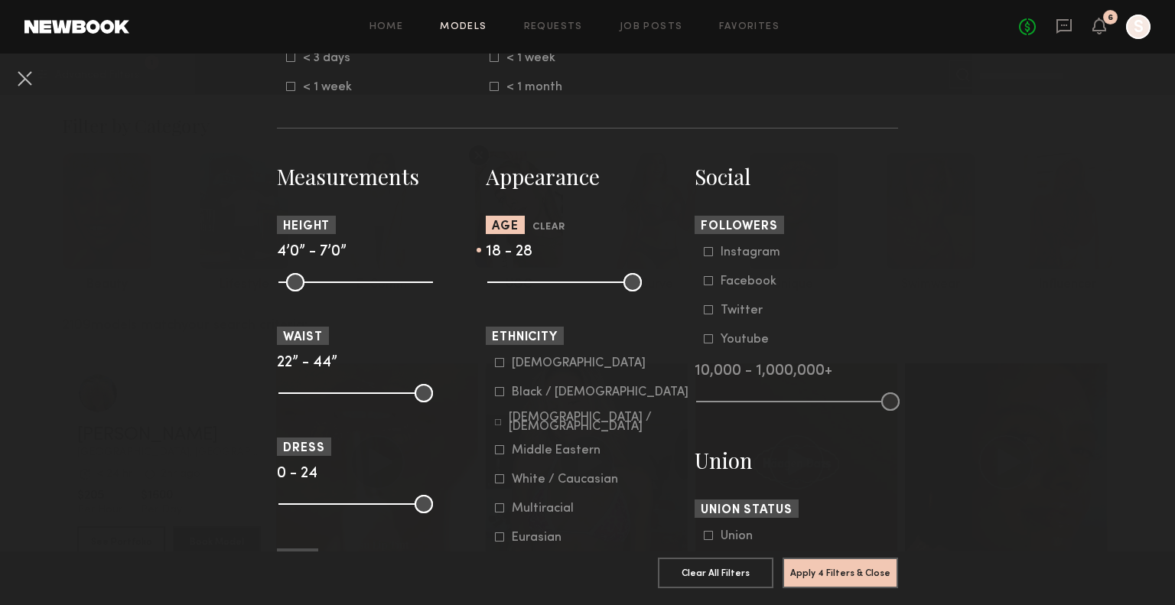
drag, startPoint x: 630, startPoint y: 279, endPoint x: 532, endPoint y: 280, distance: 97.9
type input "**"
click at [532, 280] on input "range" at bounding box center [564, 282] width 154 height 18
drag, startPoint x: 280, startPoint y: 284, endPoint x: 328, endPoint y: 287, distance: 48.3
type input "**"
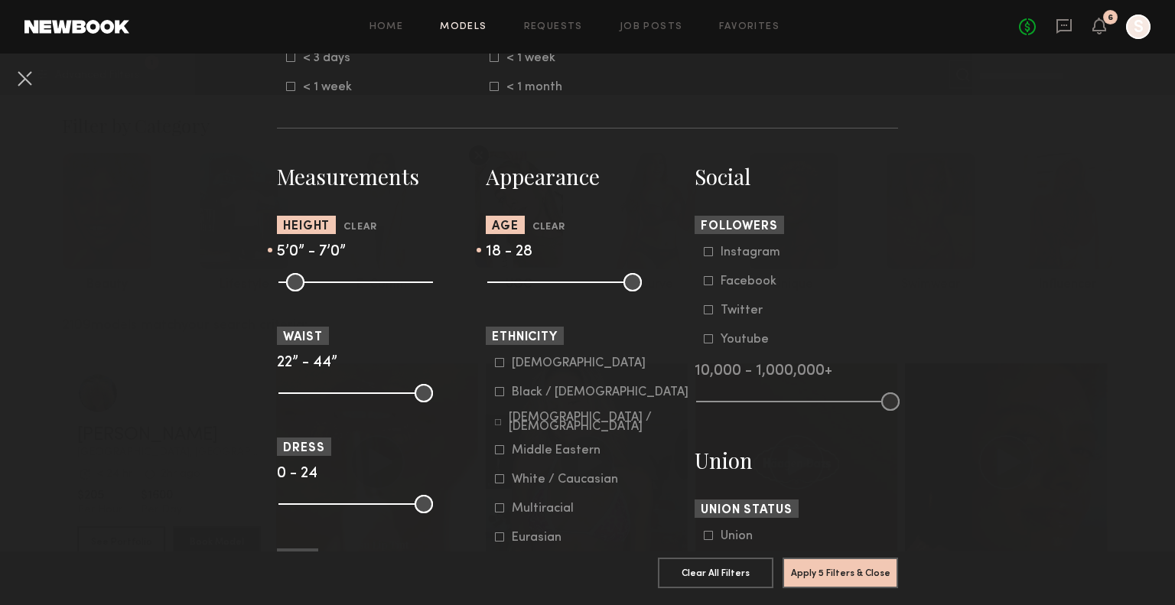
click at [328, 287] on input "range" at bounding box center [355, 282] width 154 height 18
drag, startPoint x: 413, startPoint y: 282, endPoint x: 371, endPoint y: 281, distance: 42.1
type input "**"
click at [371, 281] on input "range" at bounding box center [355, 282] width 154 height 18
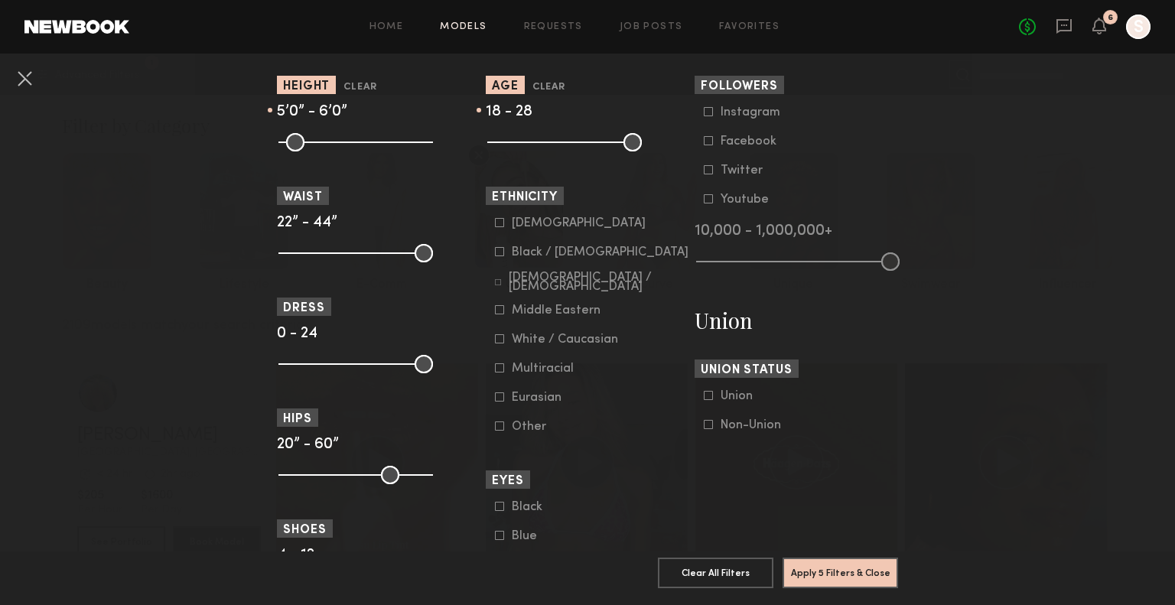
scroll to position [715, 0]
click at [569, 254] on div "Black / African American" at bounding box center [600, 251] width 177 height 9
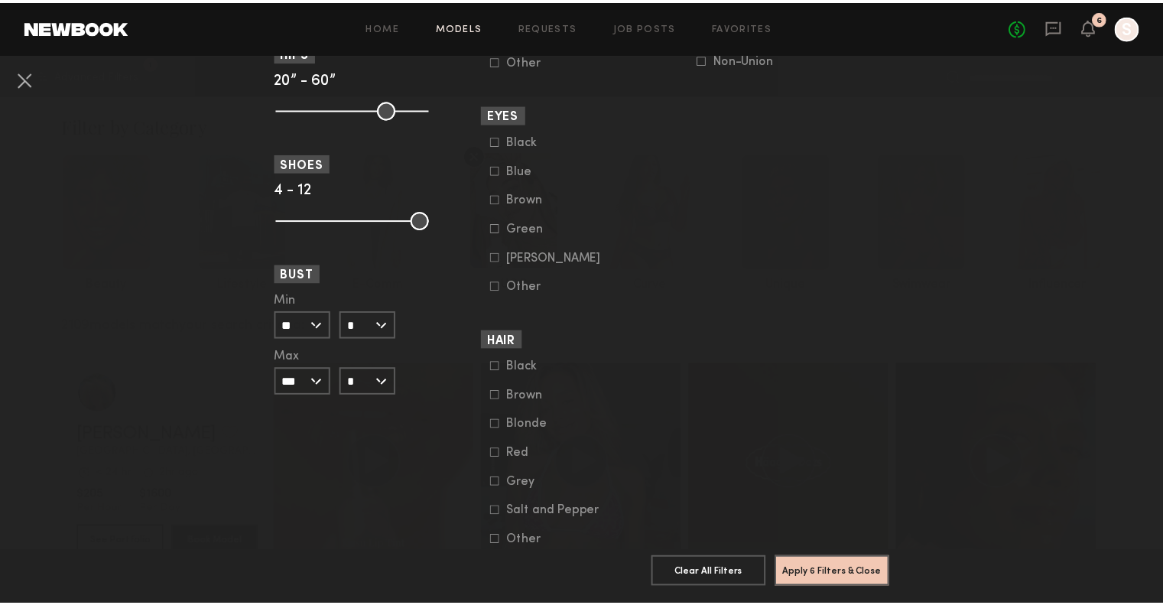
scroll to position [1080, 0]
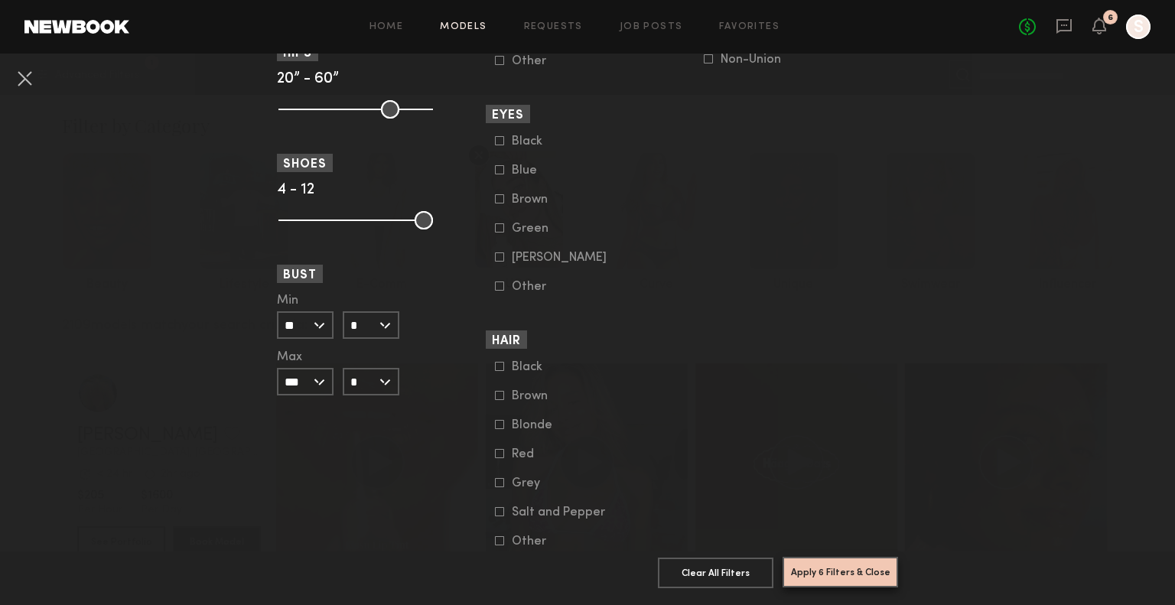
click at [847, 557] on button "Apply 6 Filters & Close" at bounding box center [839, 572] width 115 height 31
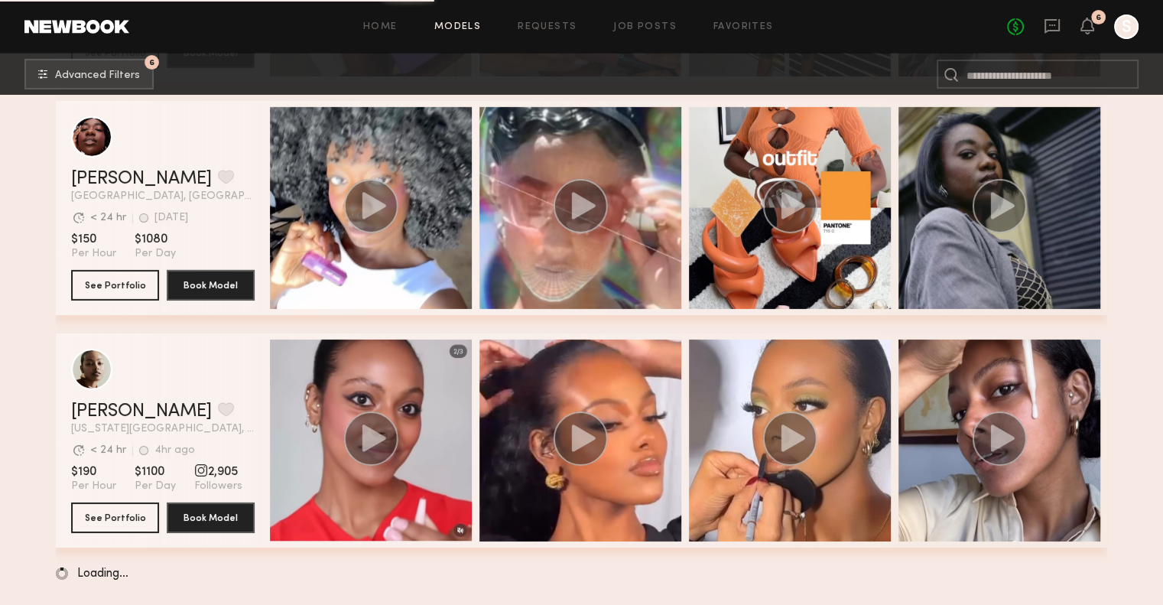
scroll to position [5376, 0]
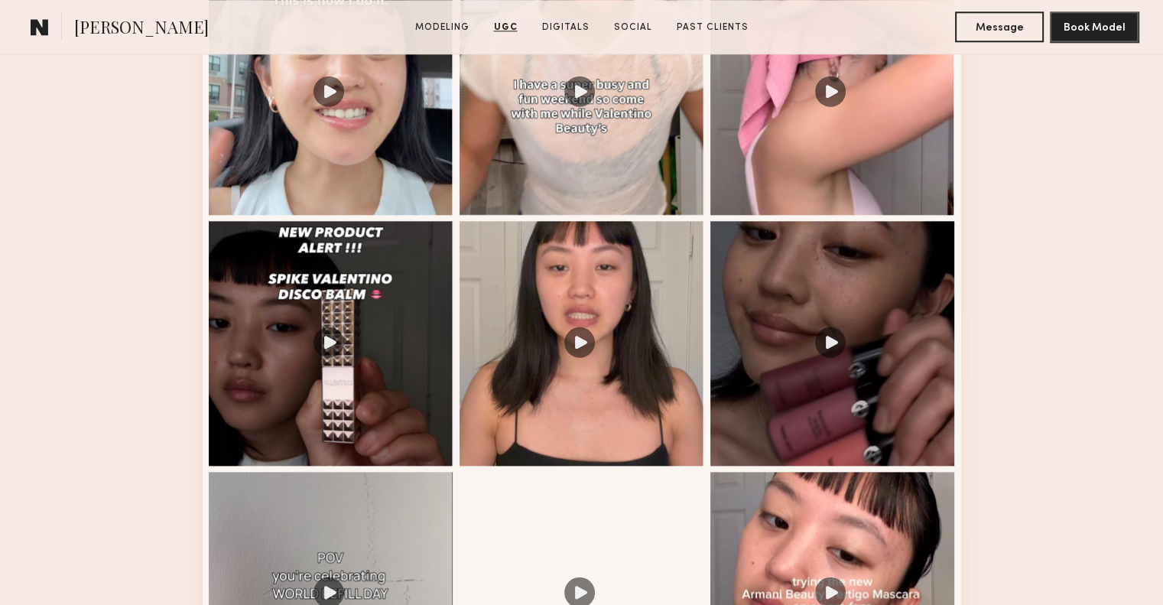
scroll to position [1514, 0]
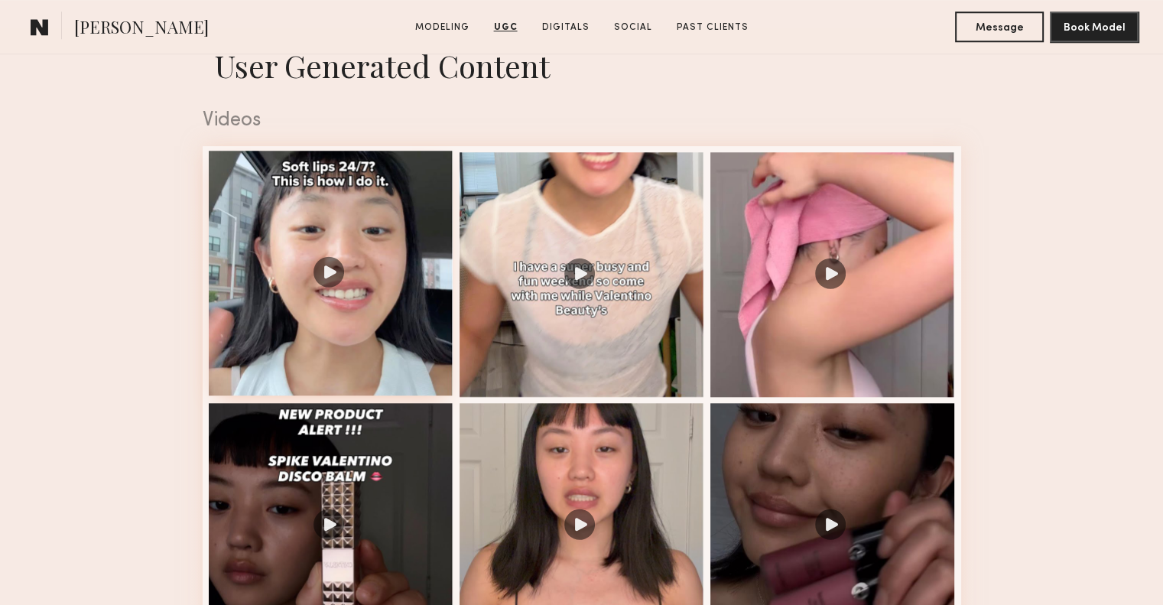
click at [392, 287] on div at bounding box center [331, 273] width 245 height 245
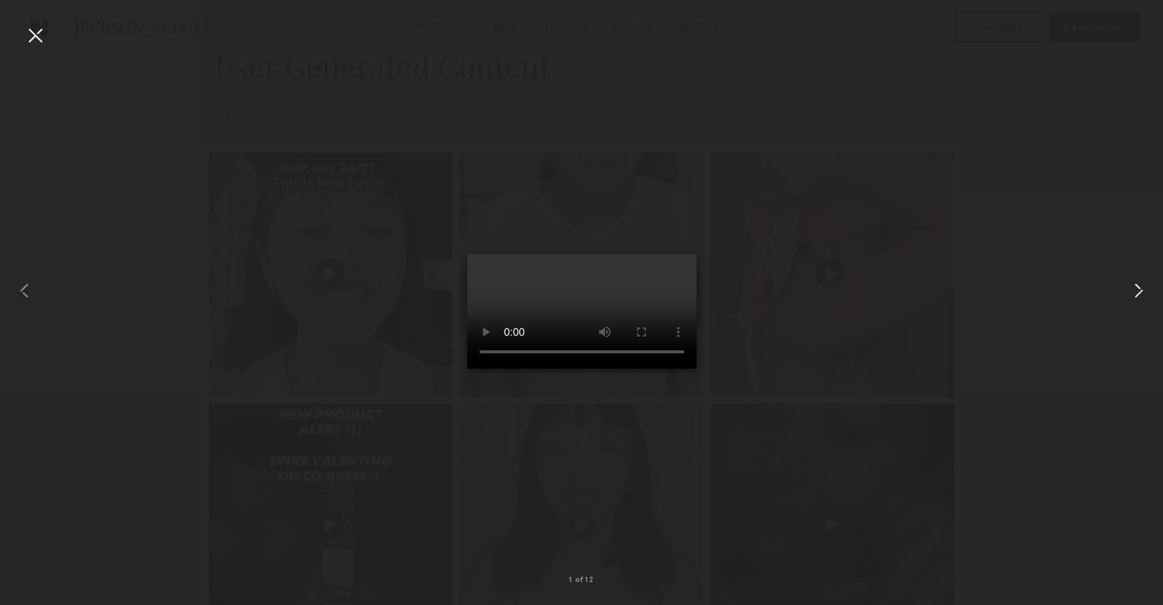
click at [1141, 293] on common-icon at bounding box center [1139, 290] width 24 height 24
click at [985, 234] on div at bounding box center [581, 290] width 1163 height 532
click at [31, 23] on div at bounding box center [35, 35] width 24 height 24
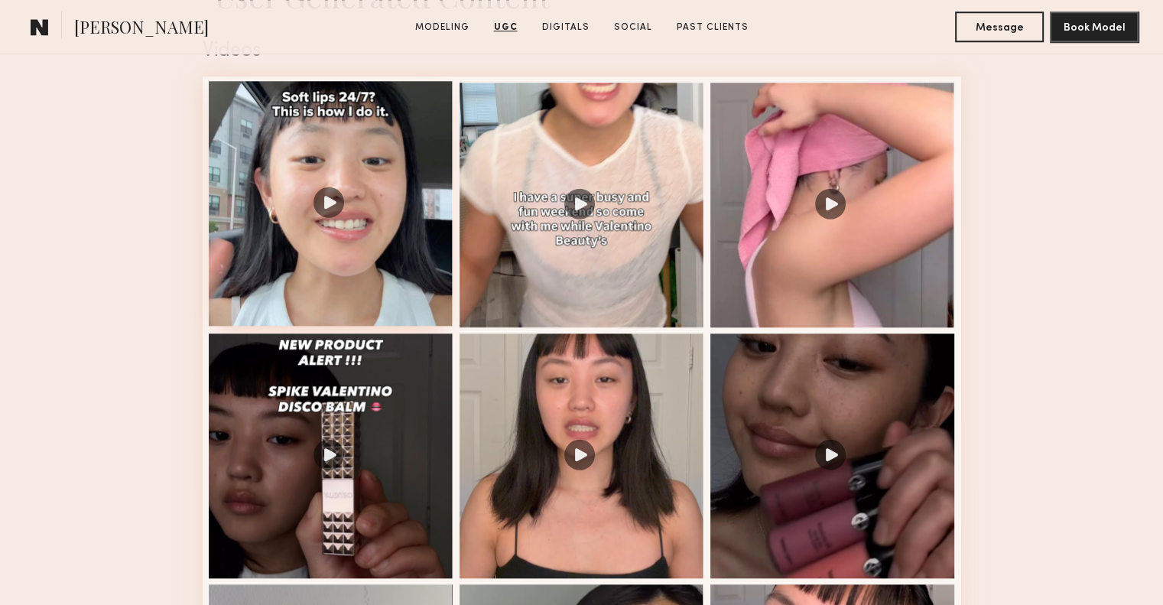
scroll to position [1585, 0]
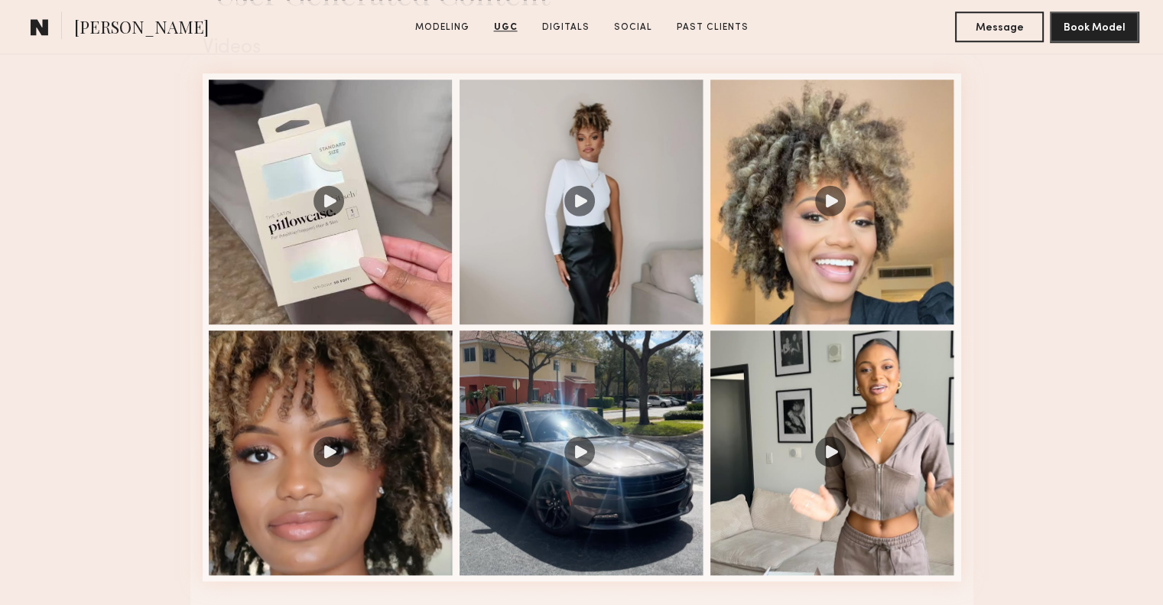
scroll to position [1670, 0]
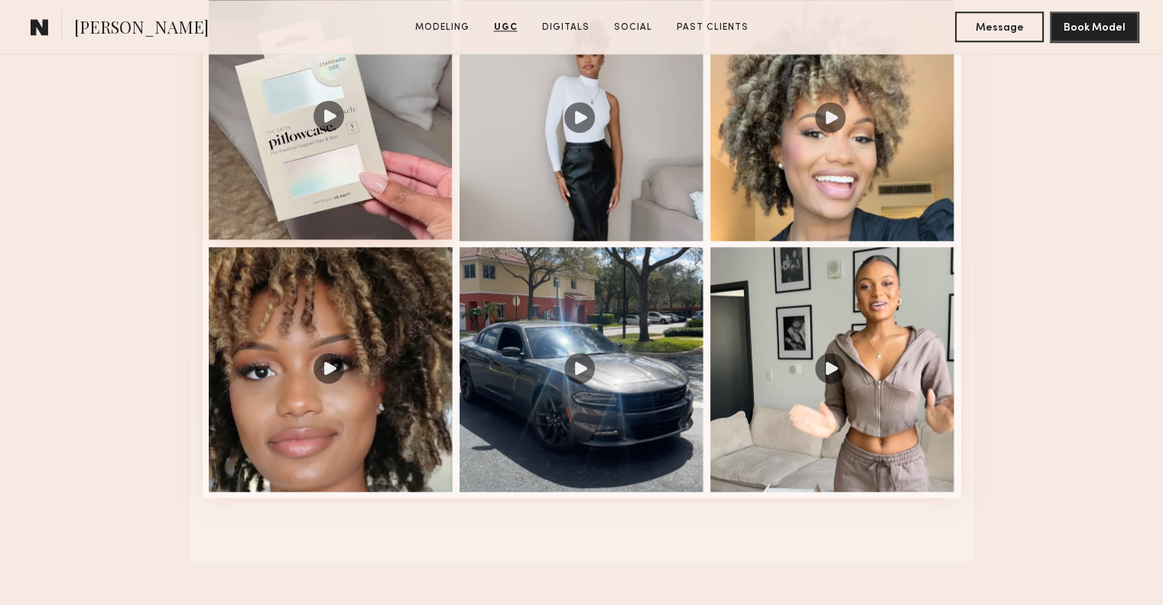
click at [363, 174] on div at bounding box center [331, 117] width 245 height 245
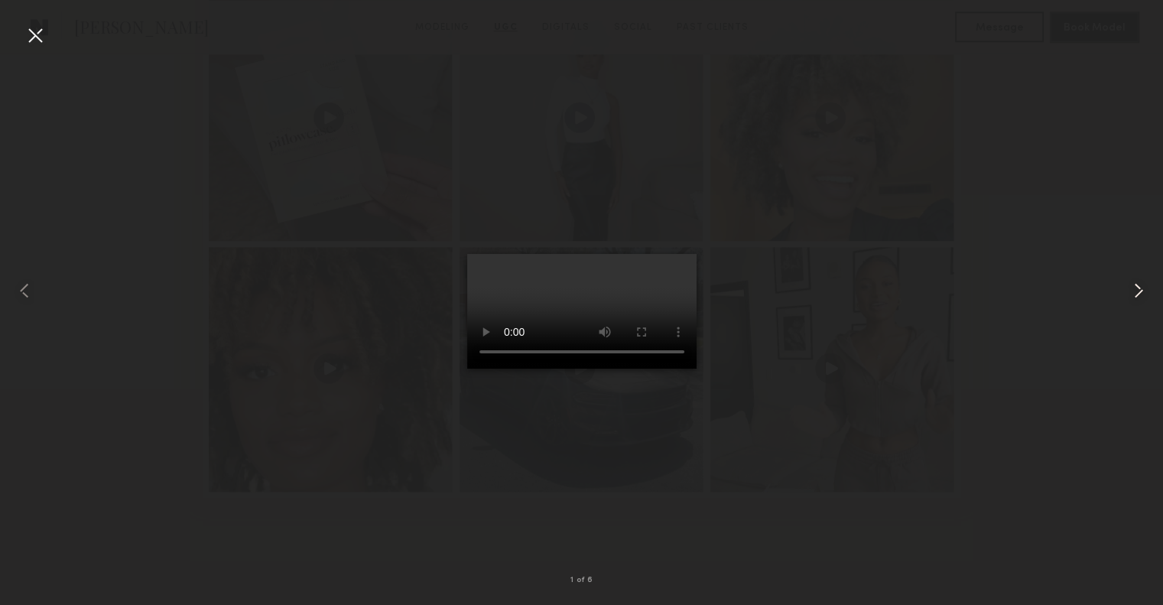
click at [1141, 294] on common-icon at bounding box center [1139, 290] width 24 height 24
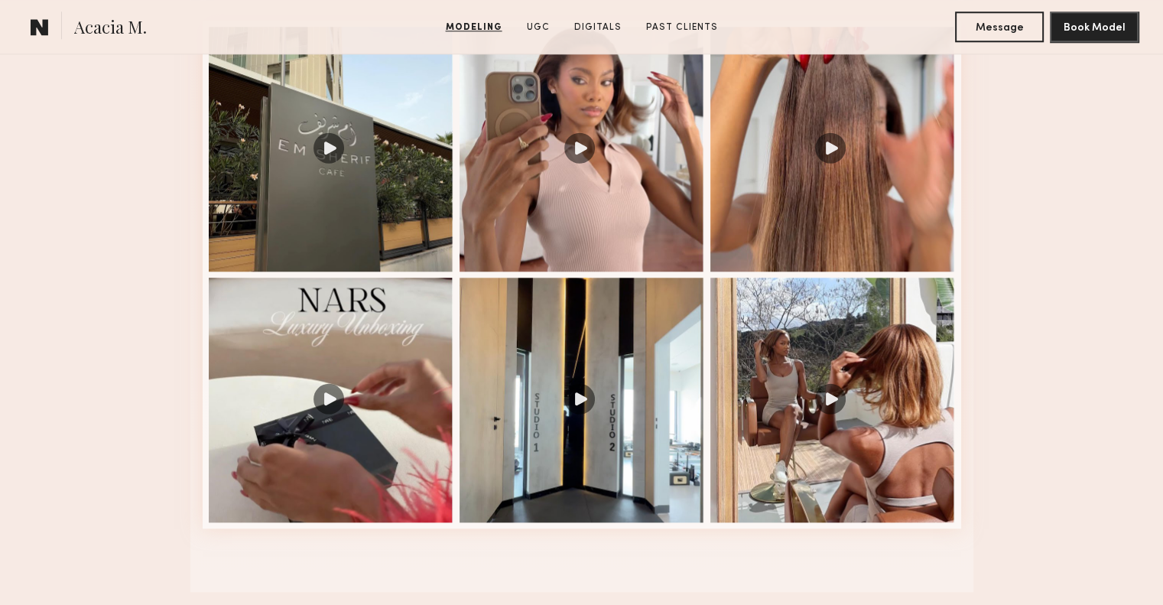
scroll to position [1658, 0]
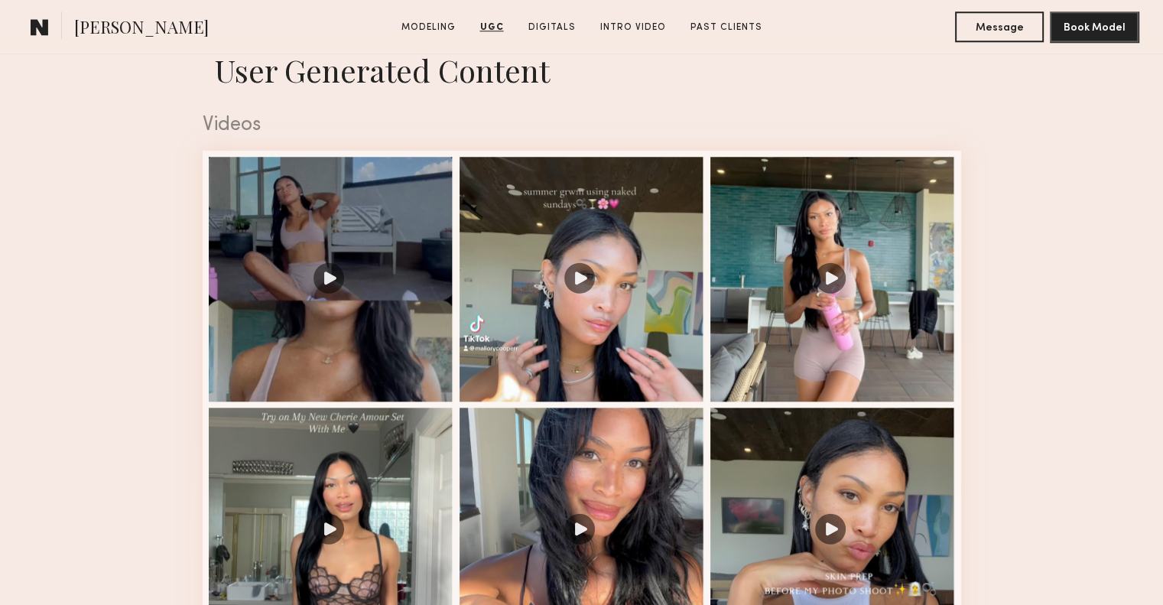
scroll to position [1510, 0]
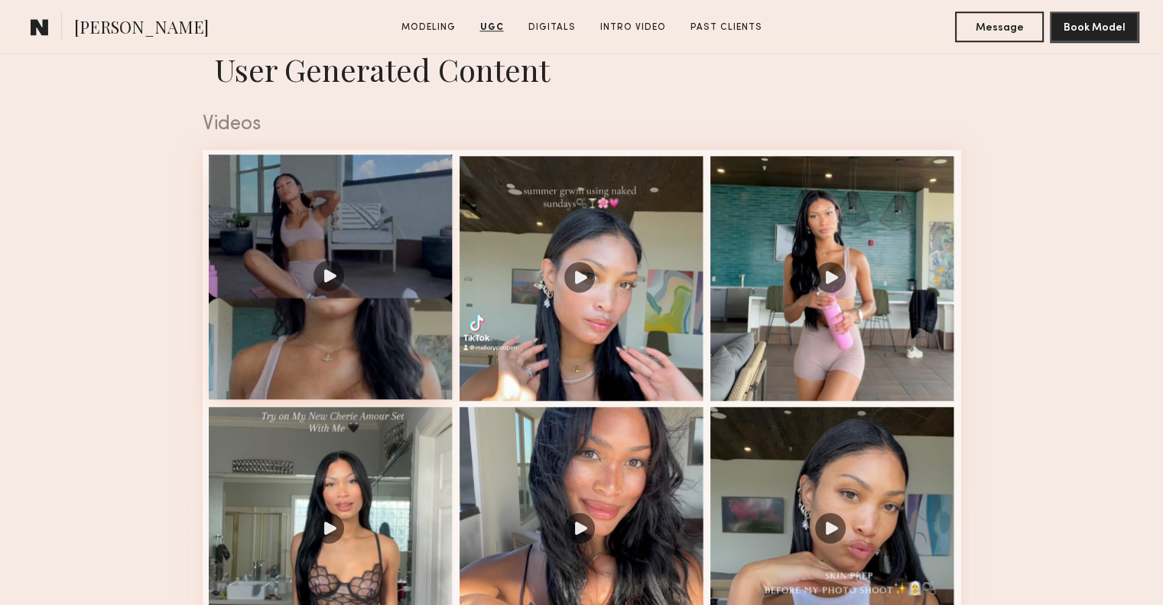
click at [336, 324] on div at bounding box center [331, 276] width 245 height 245
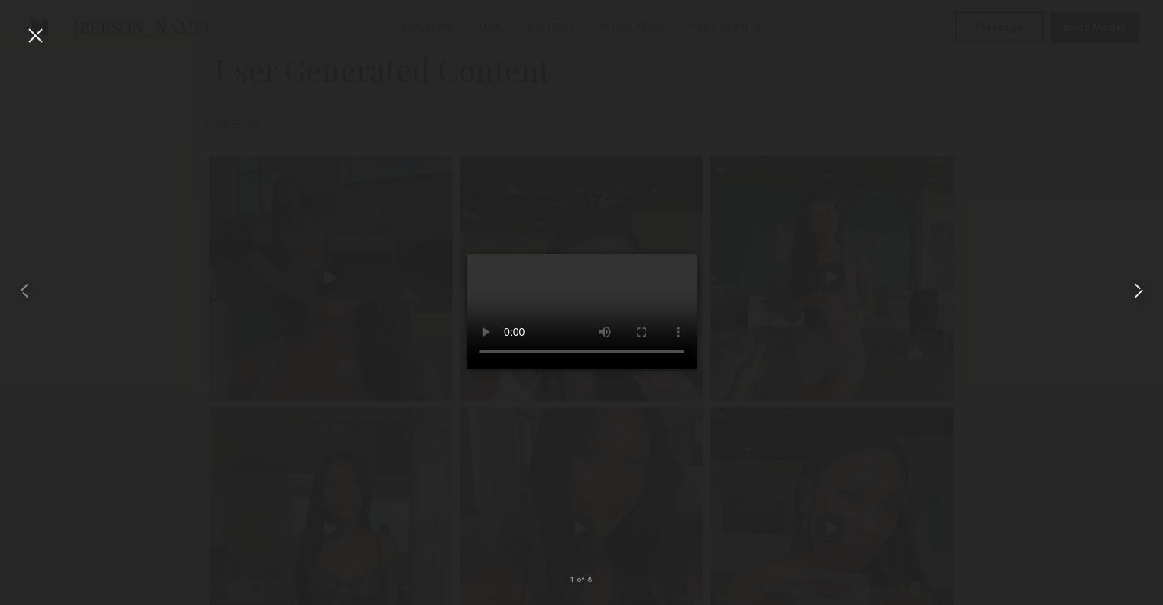
click at [1143, 291] on common-icon at bounding box center [1139, 290] width 24 height 24
click at [1031, 249] on div at bounding box center [581, 290] width 1163 height 532
click at [37, 36] on div at bounding box center [35, 35] width 24 height 24
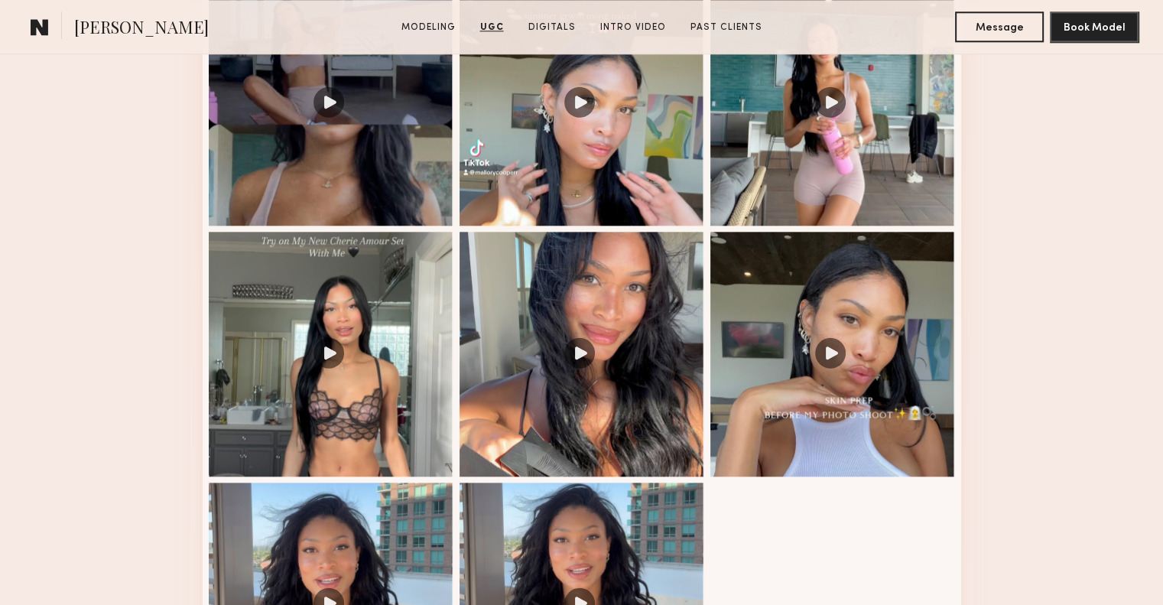
scroll to position [1816, 0]
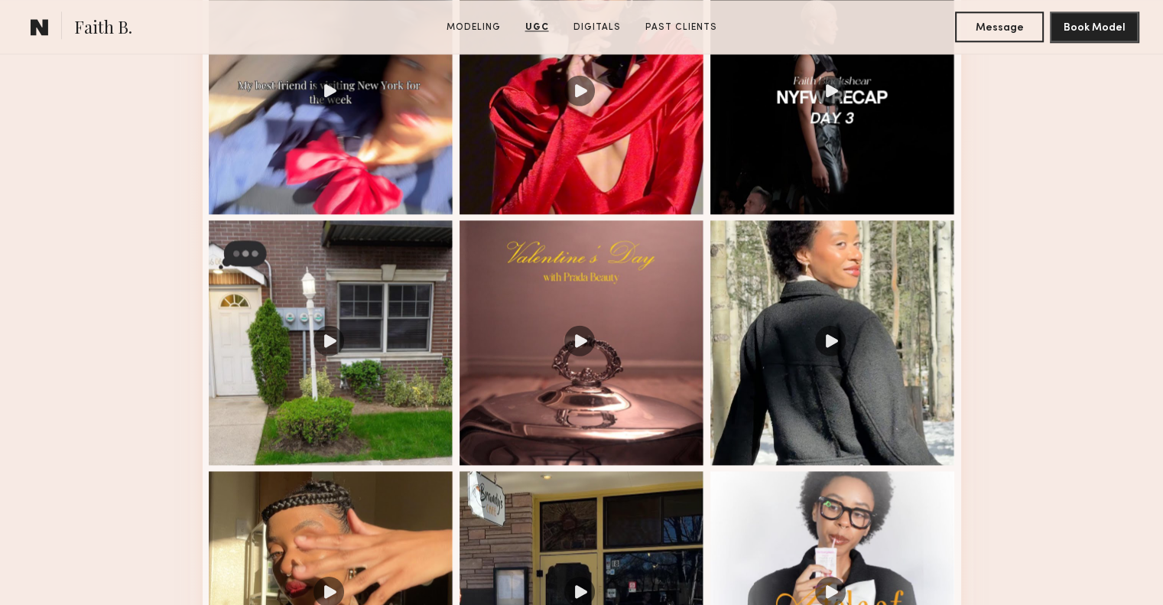
scroll to position [1872, 0]
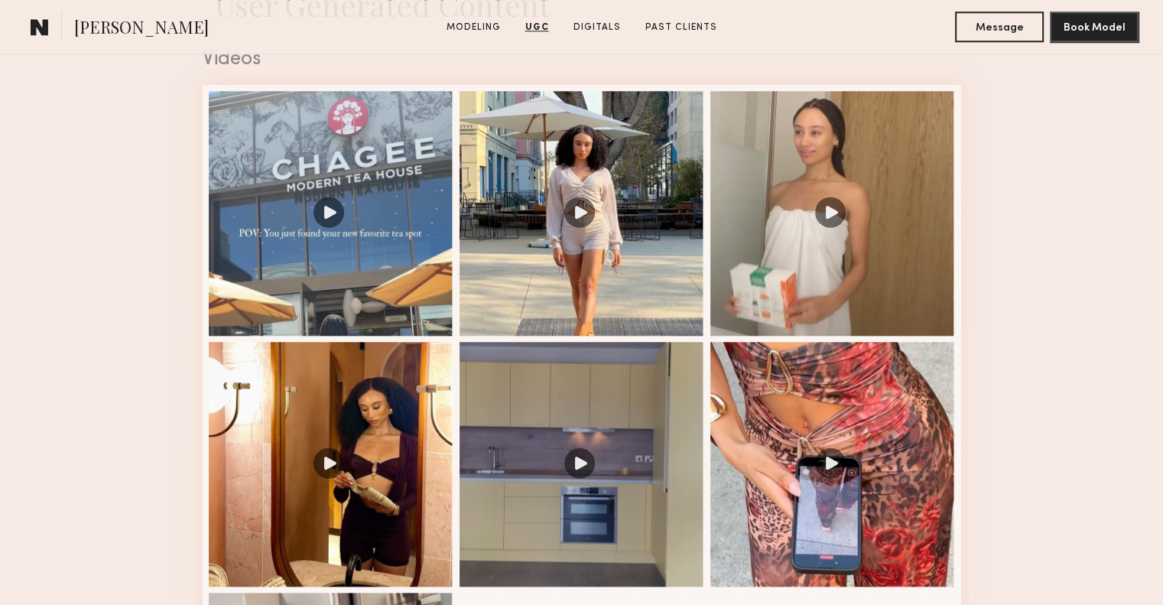
scroll to position [1575, 0]
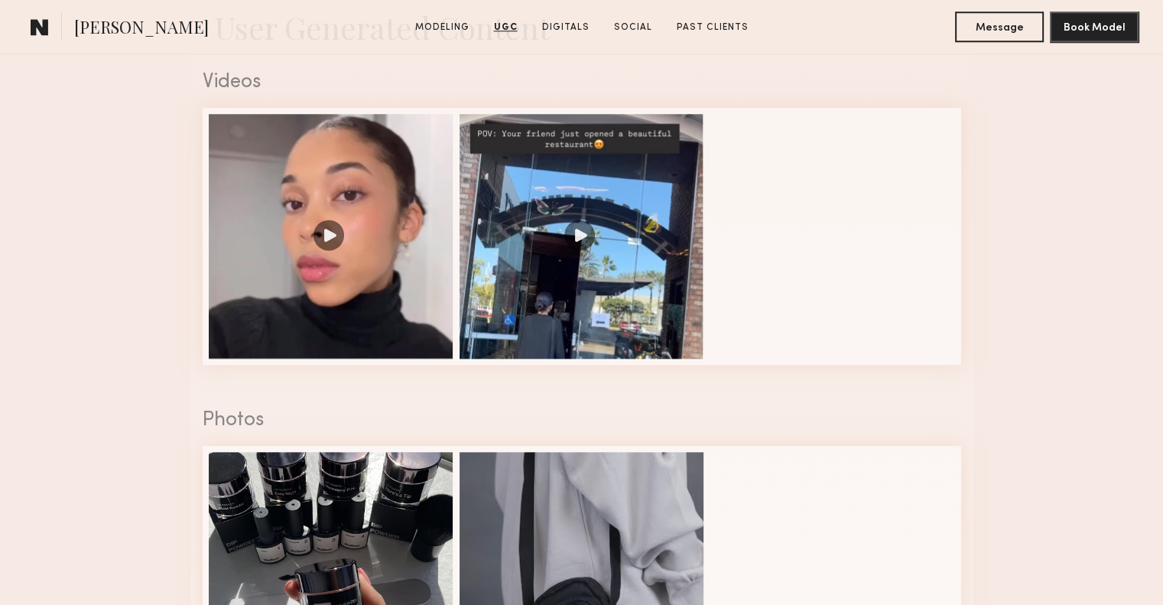
scroll to position [1553, 0]
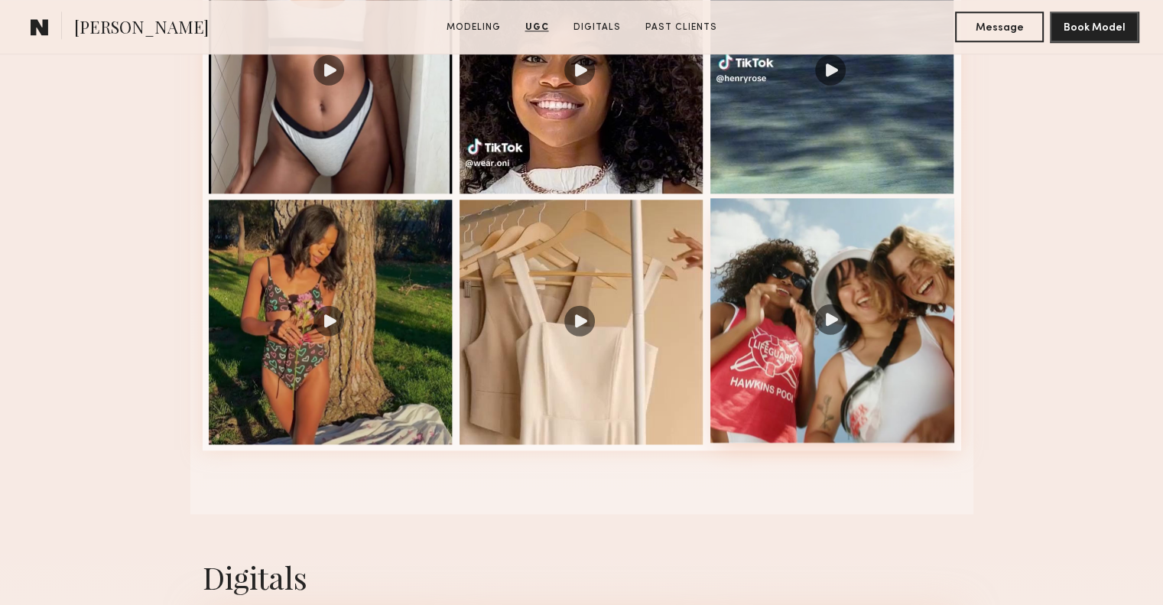
scroll to position [1715, 0]
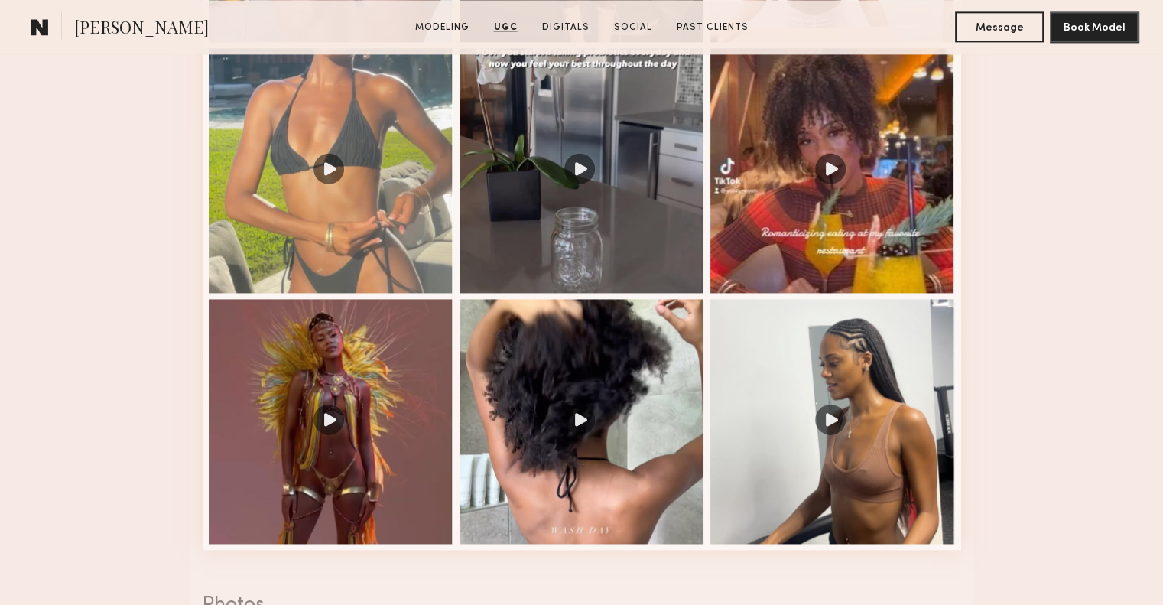
scroll to position [1865, 0]
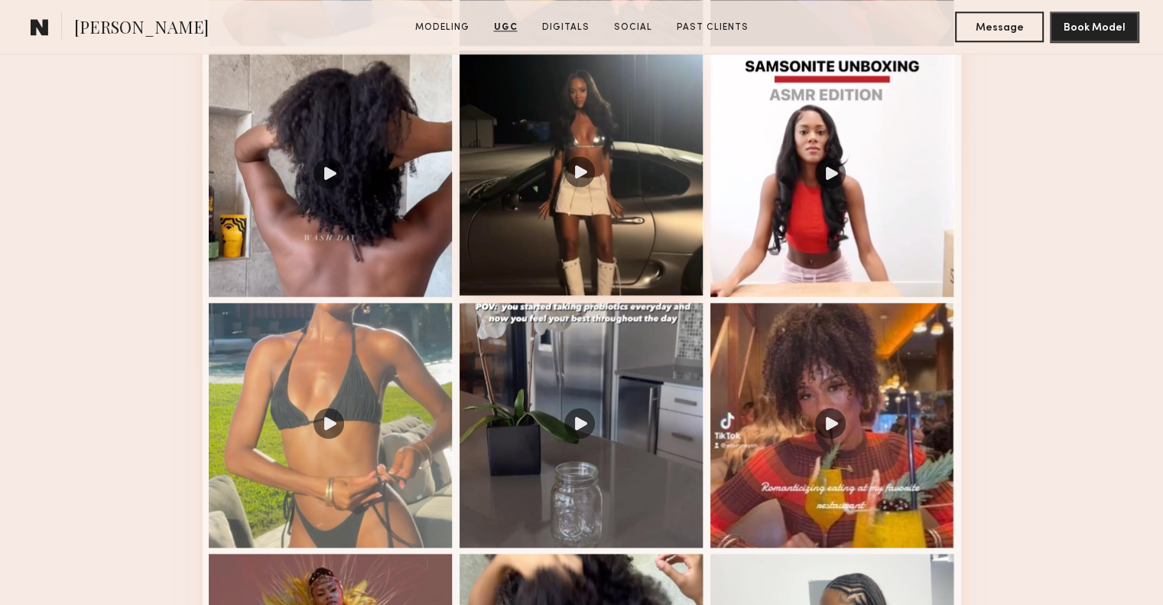
click at [634, 218] on div at bounding box center [582, 172] width 245 height 245
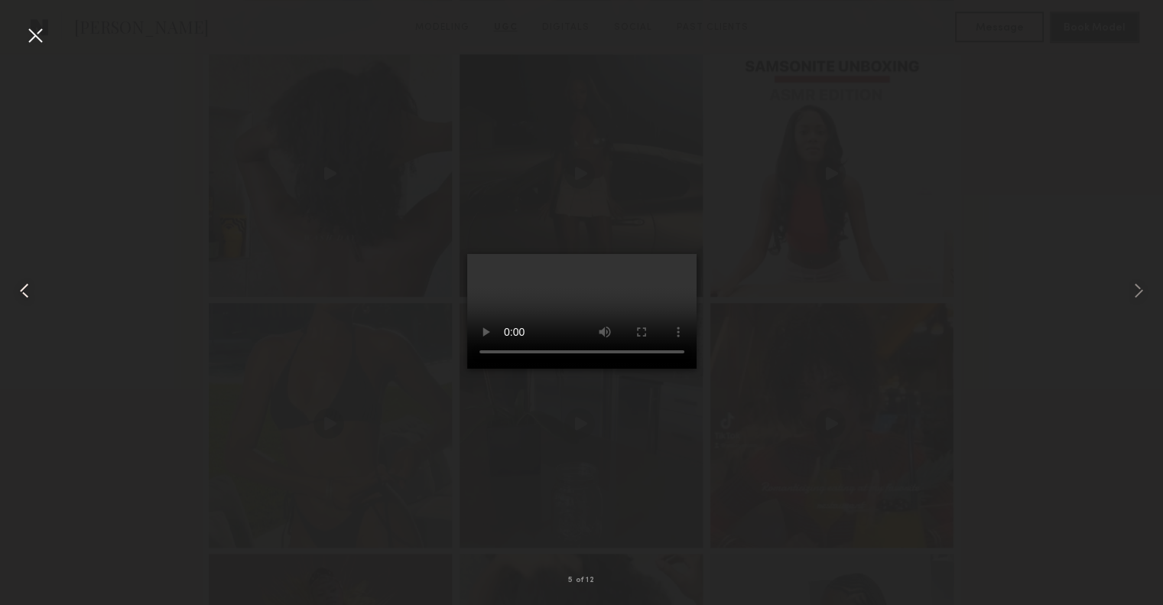
click at [26, 288] on common-icon at bounding box center [24, 290] width 24 height 24
click at [21, 27] on div at bounding box center [23, 290] width 47 height 532
